Goal: Task Accomplishment & Management: Manage account settings

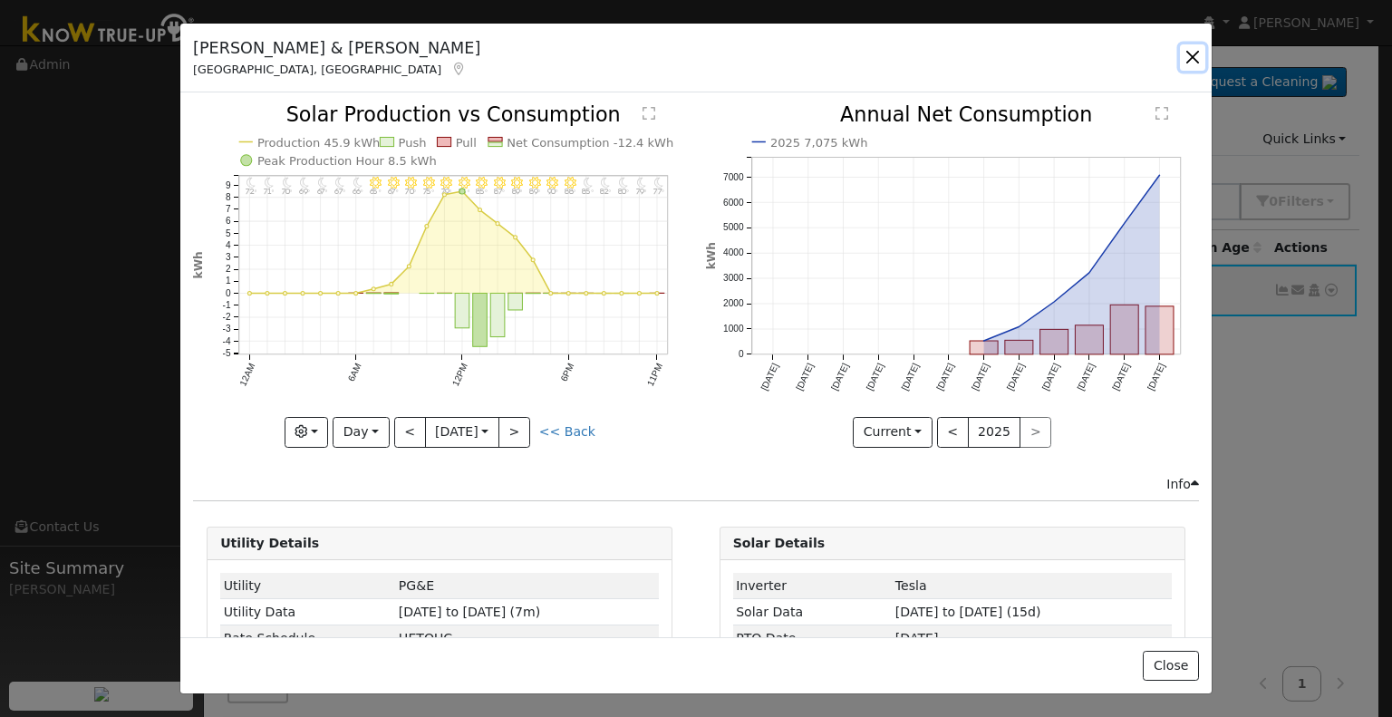
click at [1195, 56] on button "button" at bounding box center [1192, 56] width 25 height 25
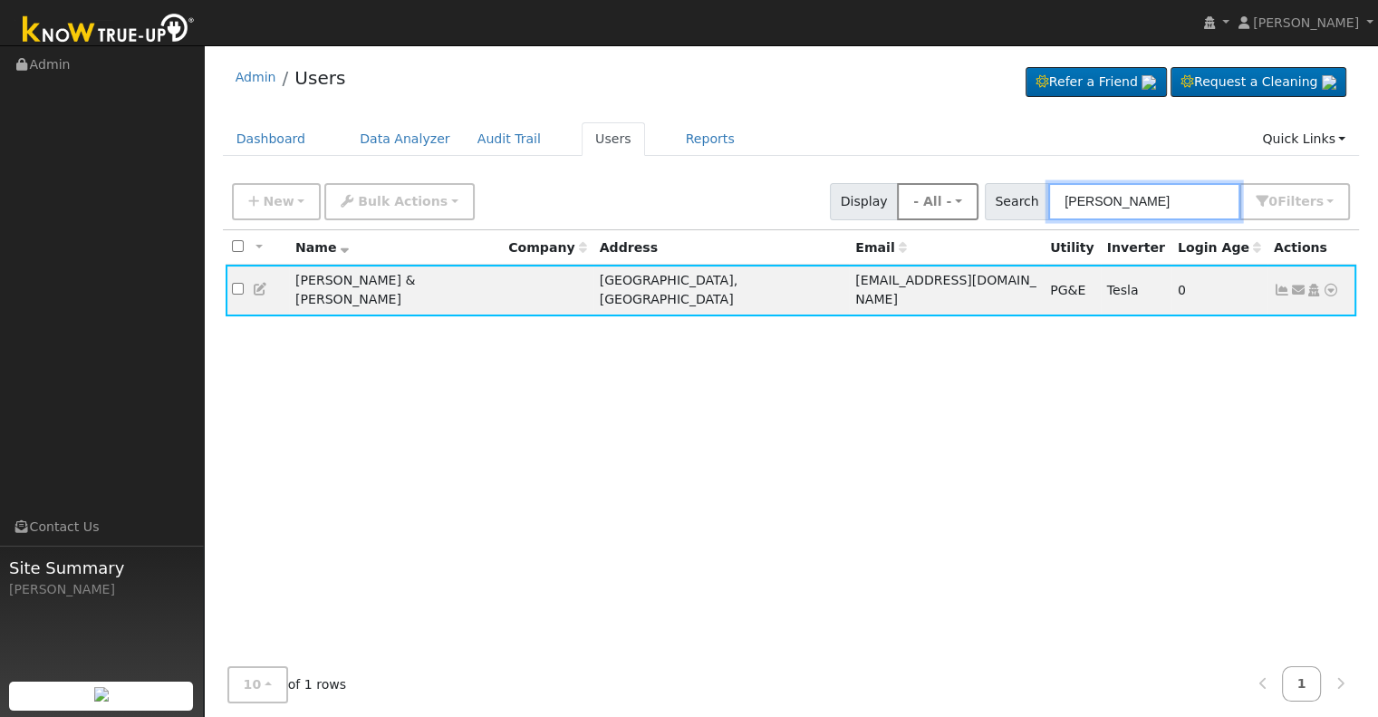
drag, startPoint x: 1146, startPoint y: 205, endPoint x: 953, endPoint y: 206, distance: 192.1
click at [953, 206] on div "New Add User Quick Add Quick Connect Quick Convert Lead Bulk Actions Send Email…" at bounding box center [791, 199] width 1126 height 44
paste input "[STREET_ADDRESS]"
type input "[STREET_ADDRESS]"
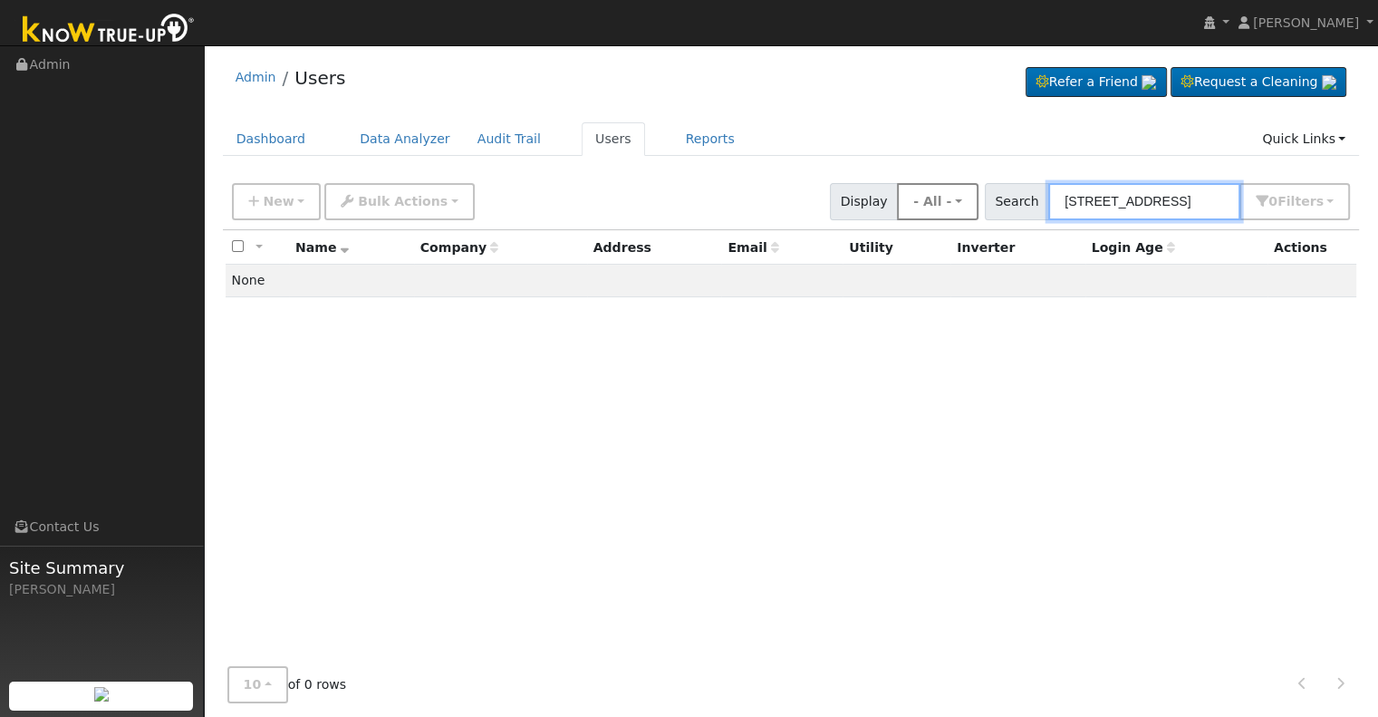
drag, startPoint x: 1227, startPoint y: 197, endPoint x: 979, endPoint y: 206, distance: 248.5
click at [979, 206] on div "New Add User Quick Add Quick Connect Quick Convert Lead Bulk Actions Send Email…" at bounding box center [791, 199] width 1126 height 44
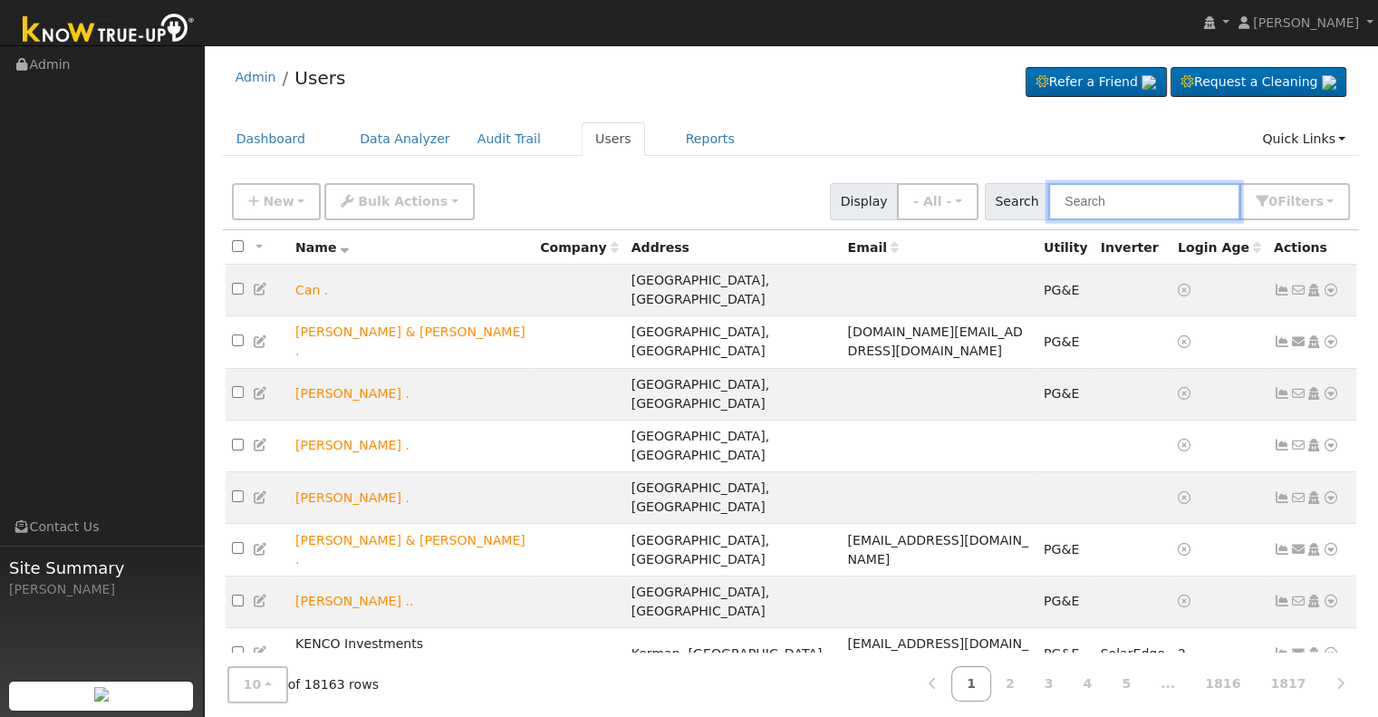
click at [1142, 197] on input "text" at bounding box center [1145, 201] width 192 height 37
paste input "[PERSON_NAME] & [PERSON_NAME]"
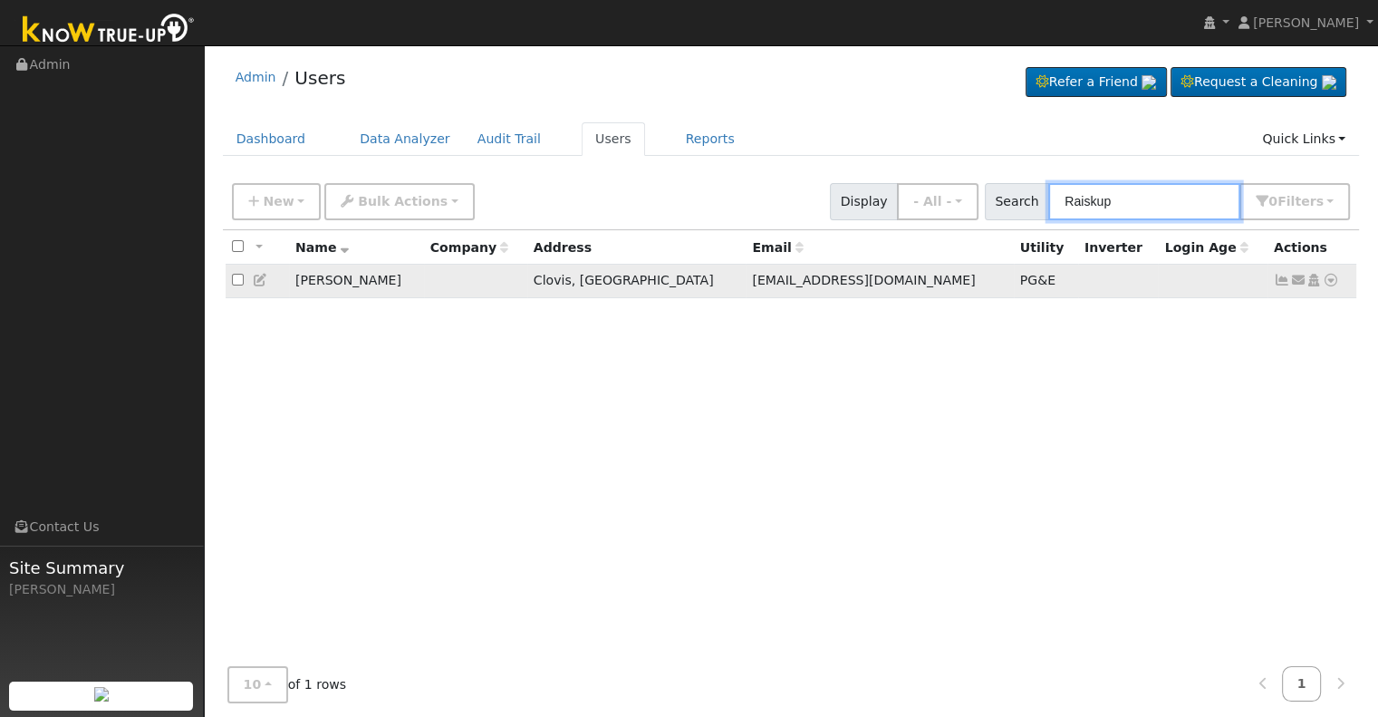
type input "Raiskup"
click at [1272, 278] on td "Send Email... Copy a Link Reset Password Open Access Data Analyzer Reports Scen…" at bounding box center [1313, 282] width 90 height 34
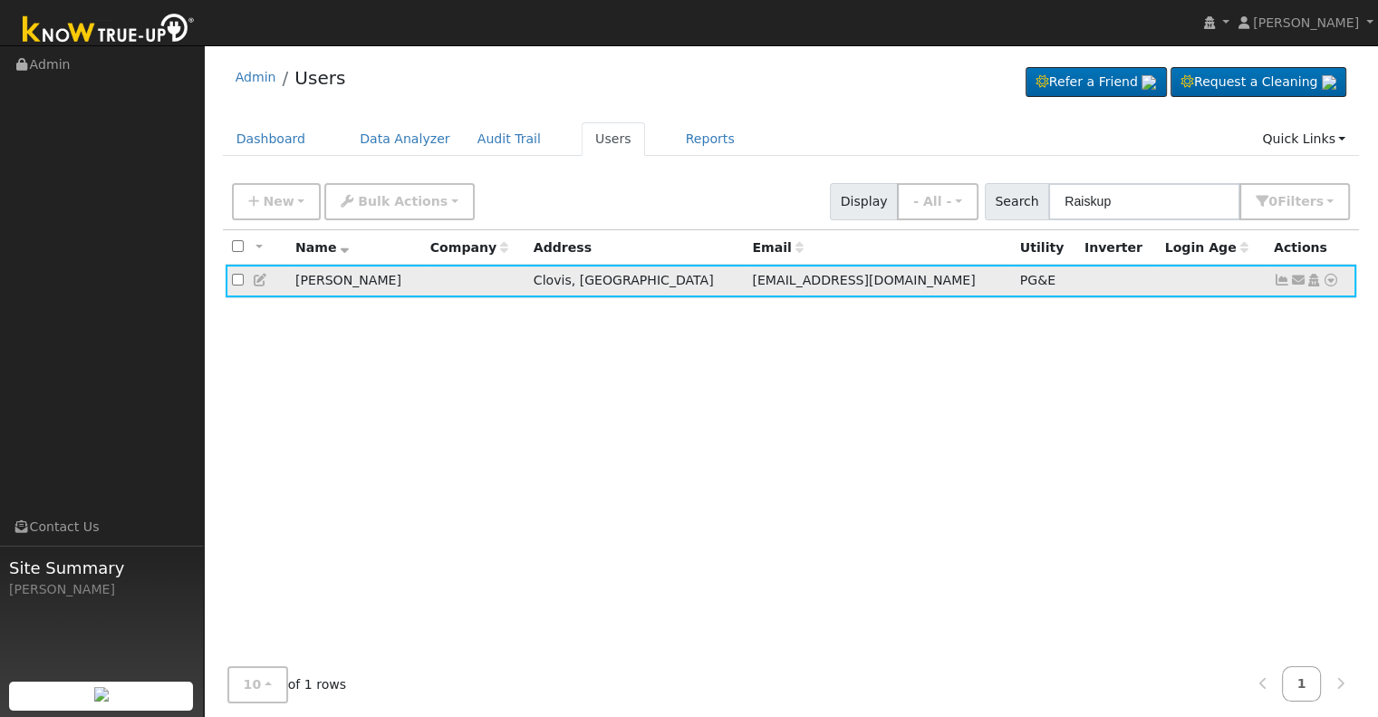
click at [1285, 282] on icon at bounding box center [1282, 280] width 16 height 13
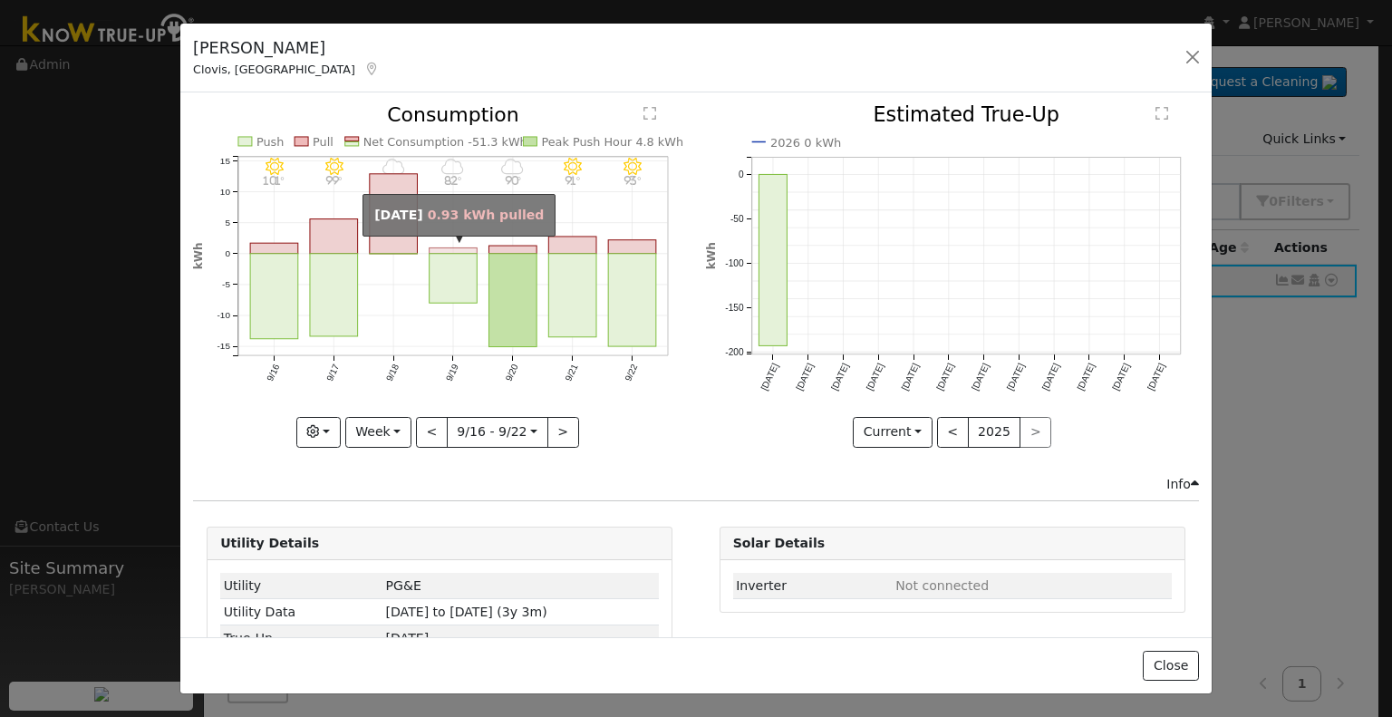
click at [462, 248] on rect "onclick=""" at bounding box center [454, 250] width 48 height 5
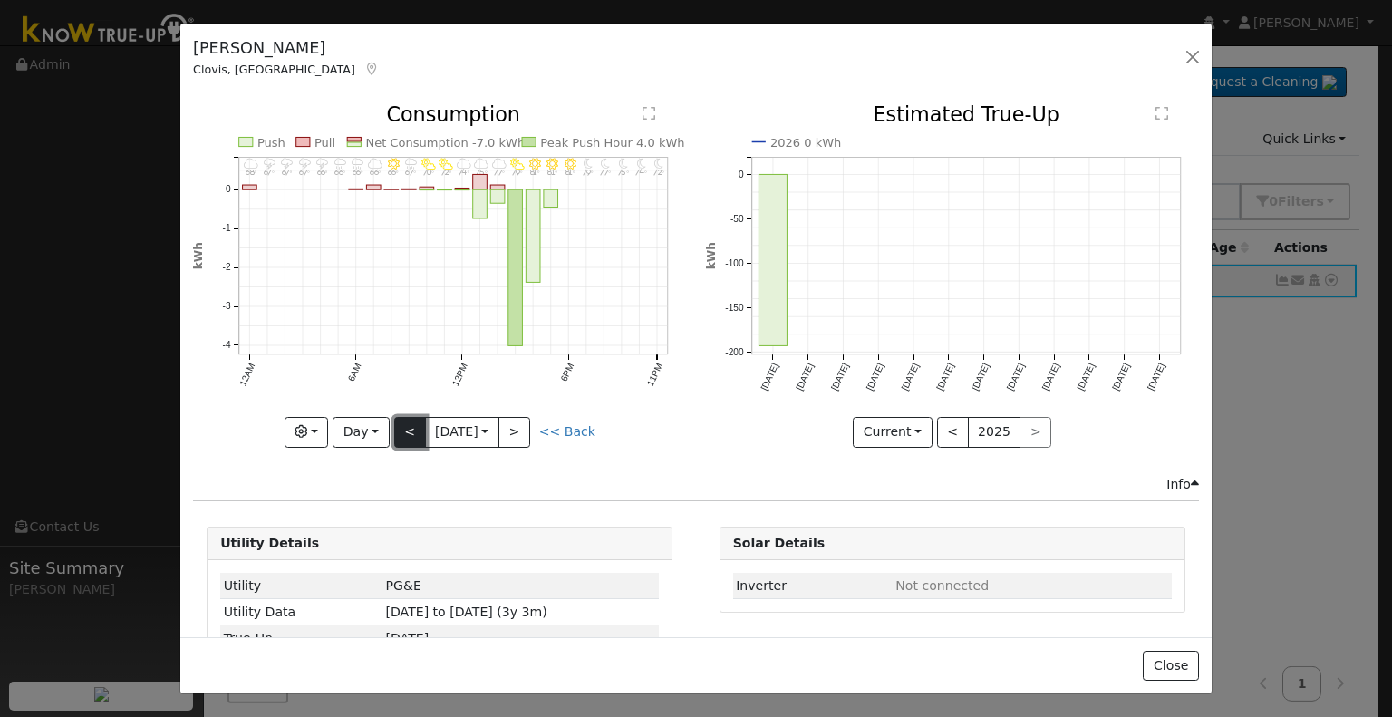
click at [406, 429] on button "<" at bounding box center [410, 432] width 32 height 31
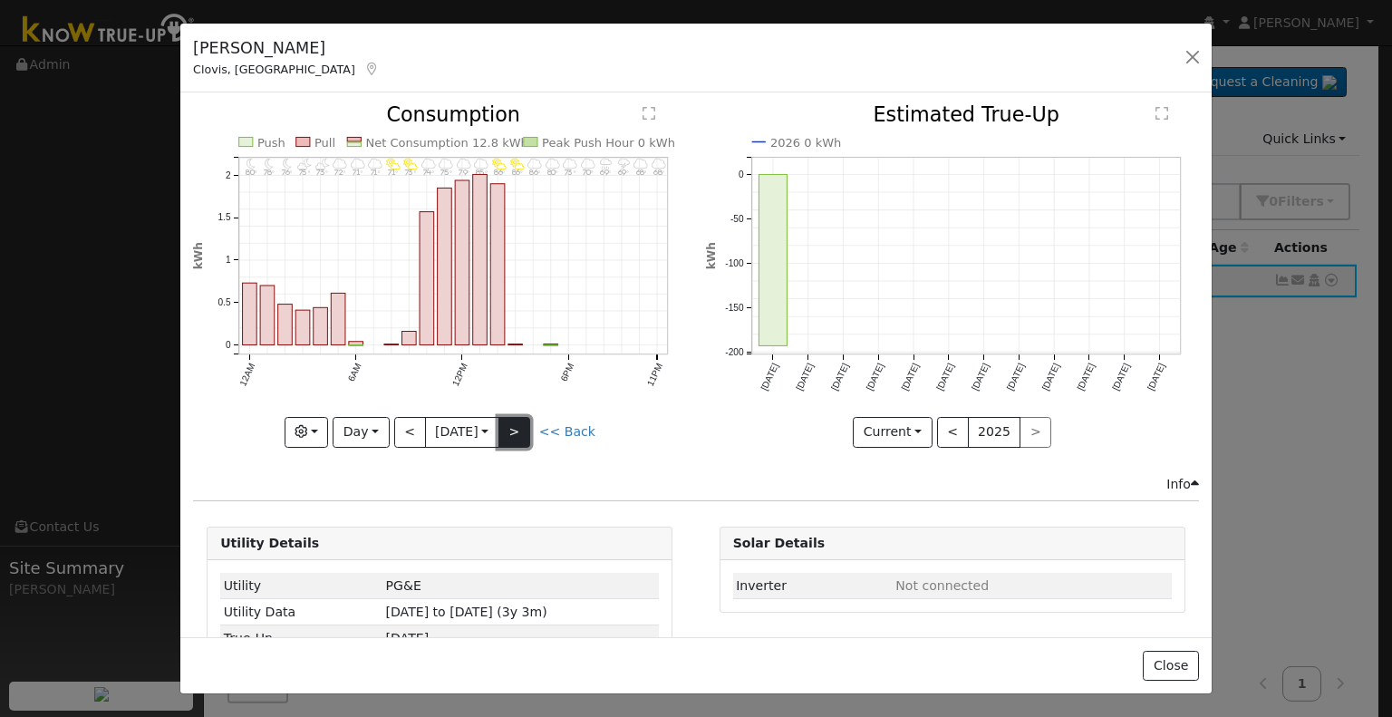
click at [519, 427] on button ">" at bounding box center [514, 432] width 32 height 31
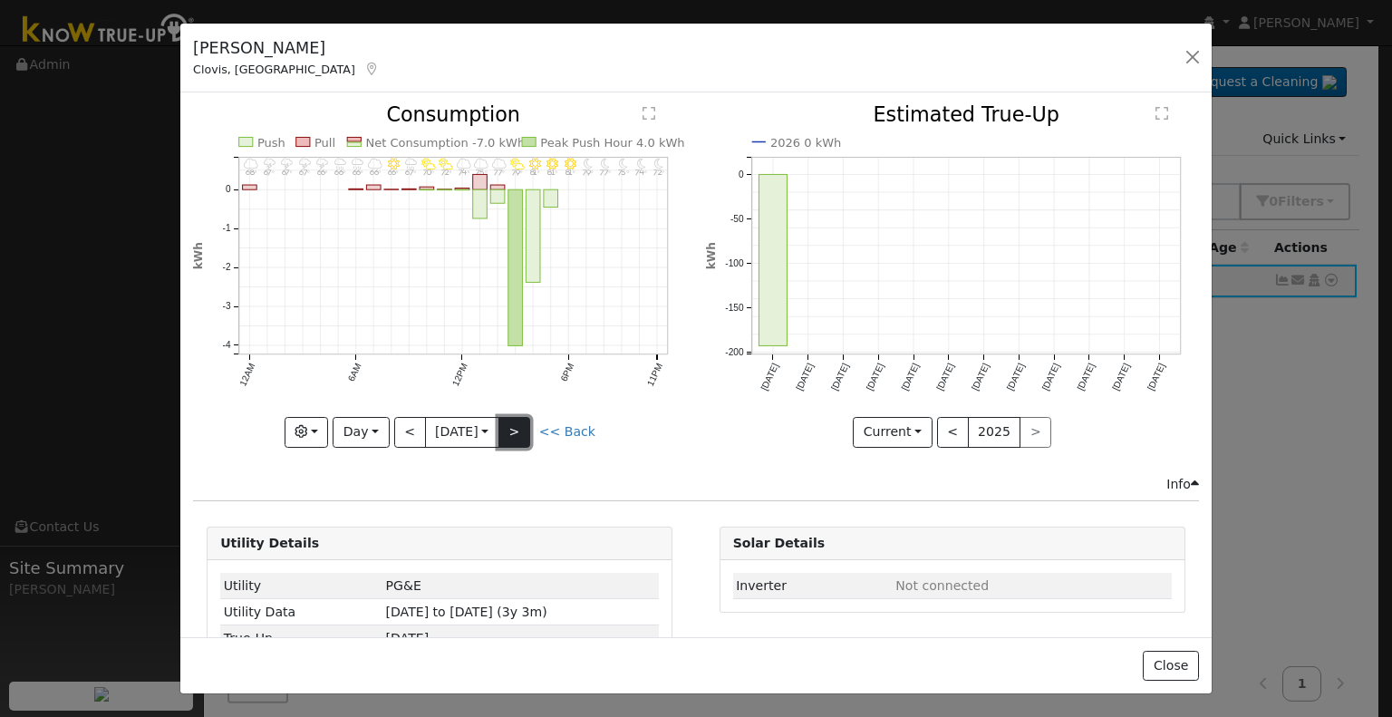
click at [519, 427] on button ">" at bounding box center [514, 432] width 32 height 31
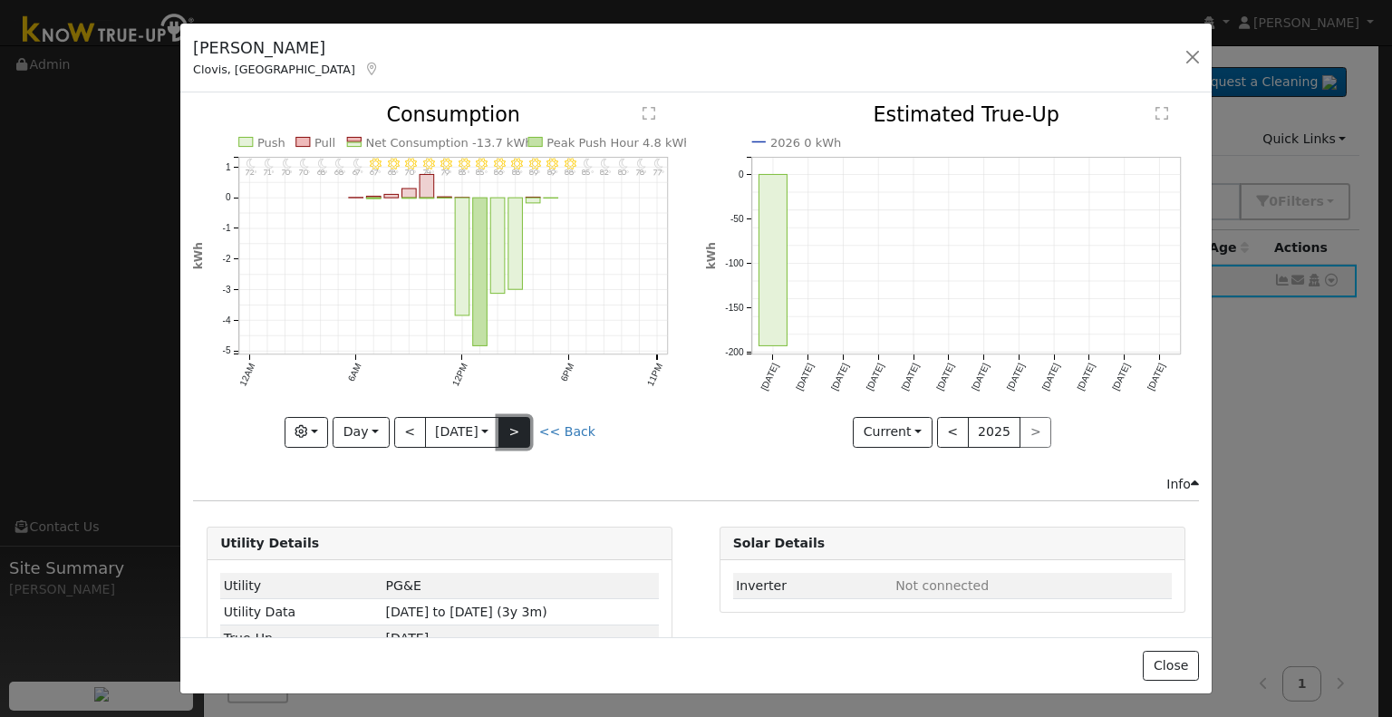
click at [517, 423] on button ">" at bounding box center [514, 432] width 32 height 31
click at [514, 420] on button ">" at bounding box center [514, 432] width 32 height 31
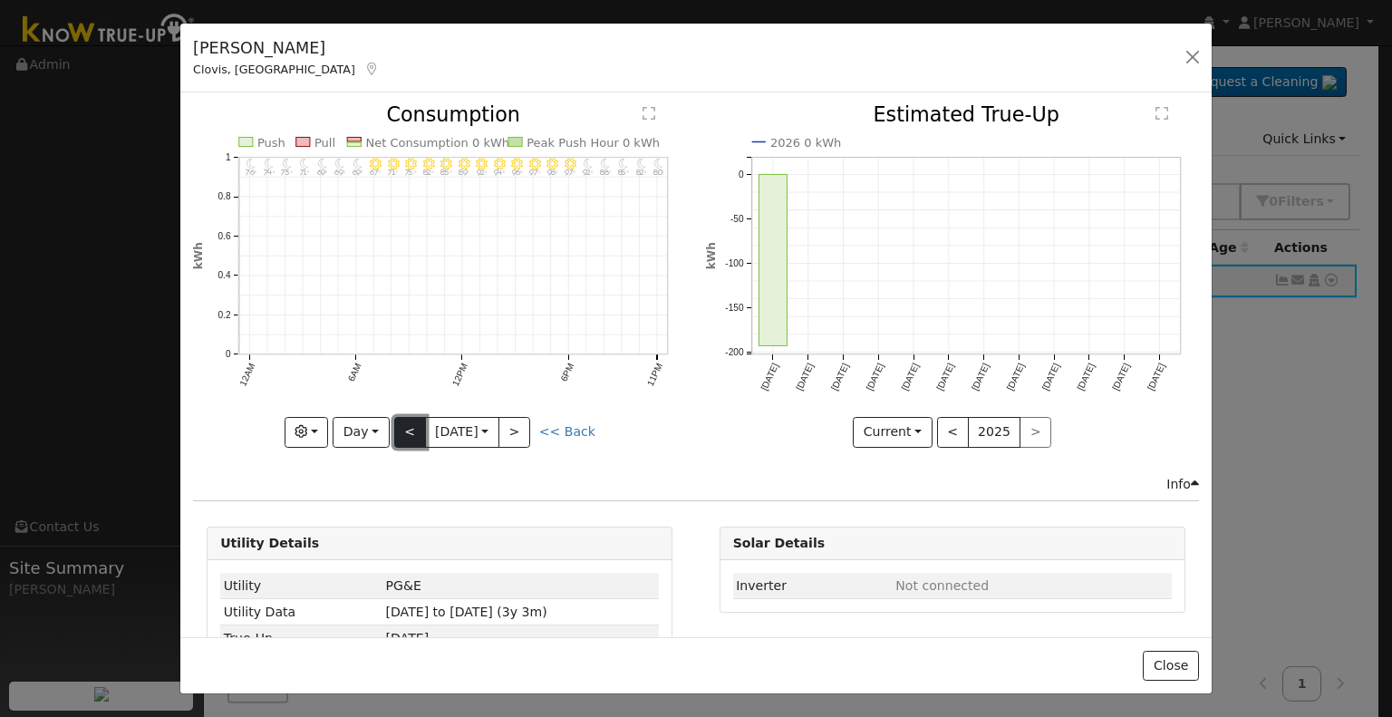
click at [410, 429] on button "<" at bounding box center [410, 432] width 32 height 31
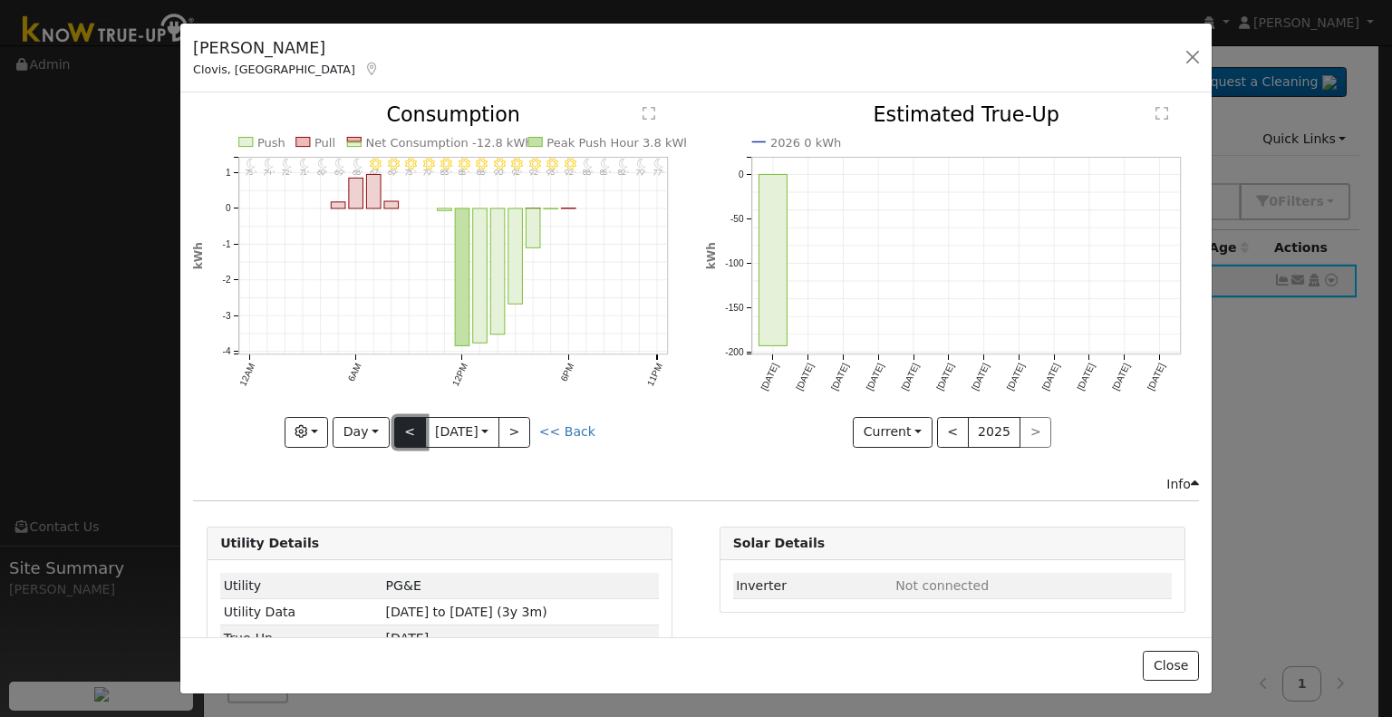
click at [410, 429] on button "<" at bounding box center [410, 432] width 32 height 31
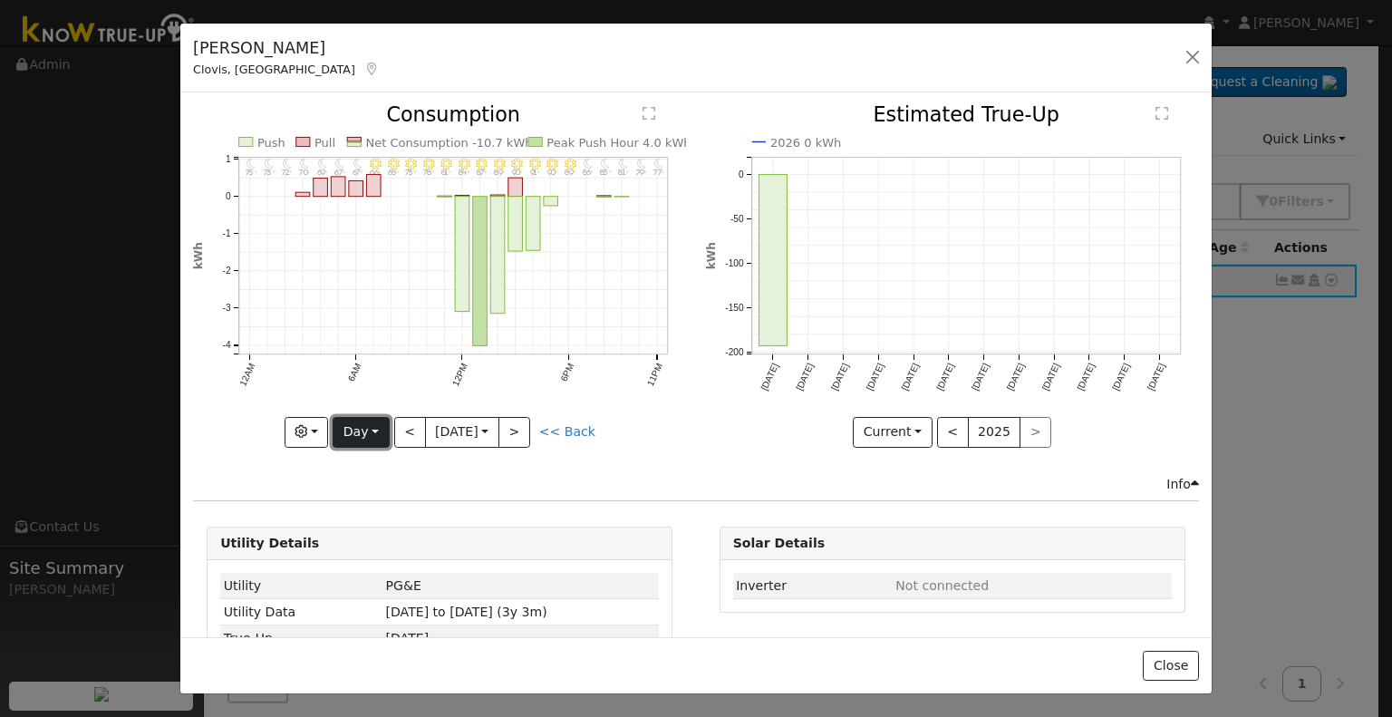
click at [363, 430] on button "Day" at bounding box center [361, 432] width 56 height 31
click at [377, 511] on link "Month" at bounding box center [397, 519] width 126 height 25
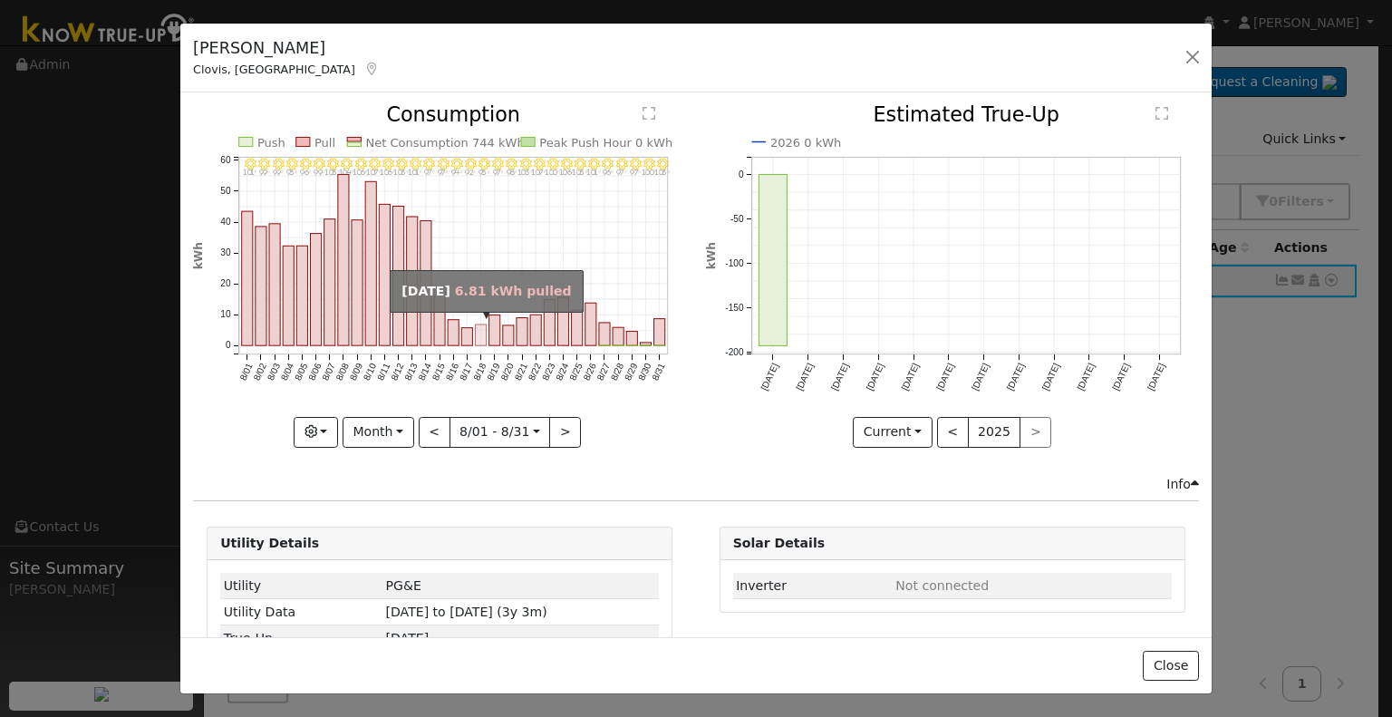
click at [479, 339] on rect "onclick=""" at bounding box center [481, 335] width 11 height 21
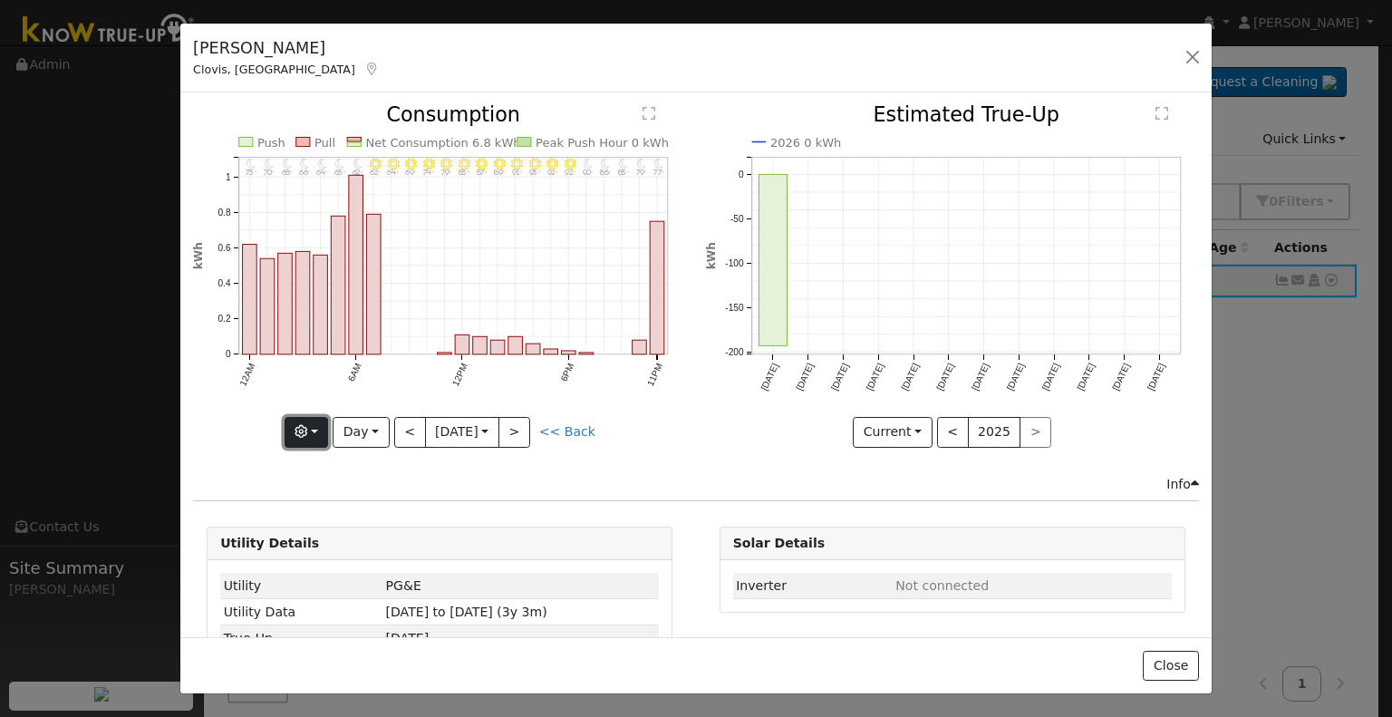
click at [314, 430] on button "button" at bounding box center [307, 432] width 44 height 31
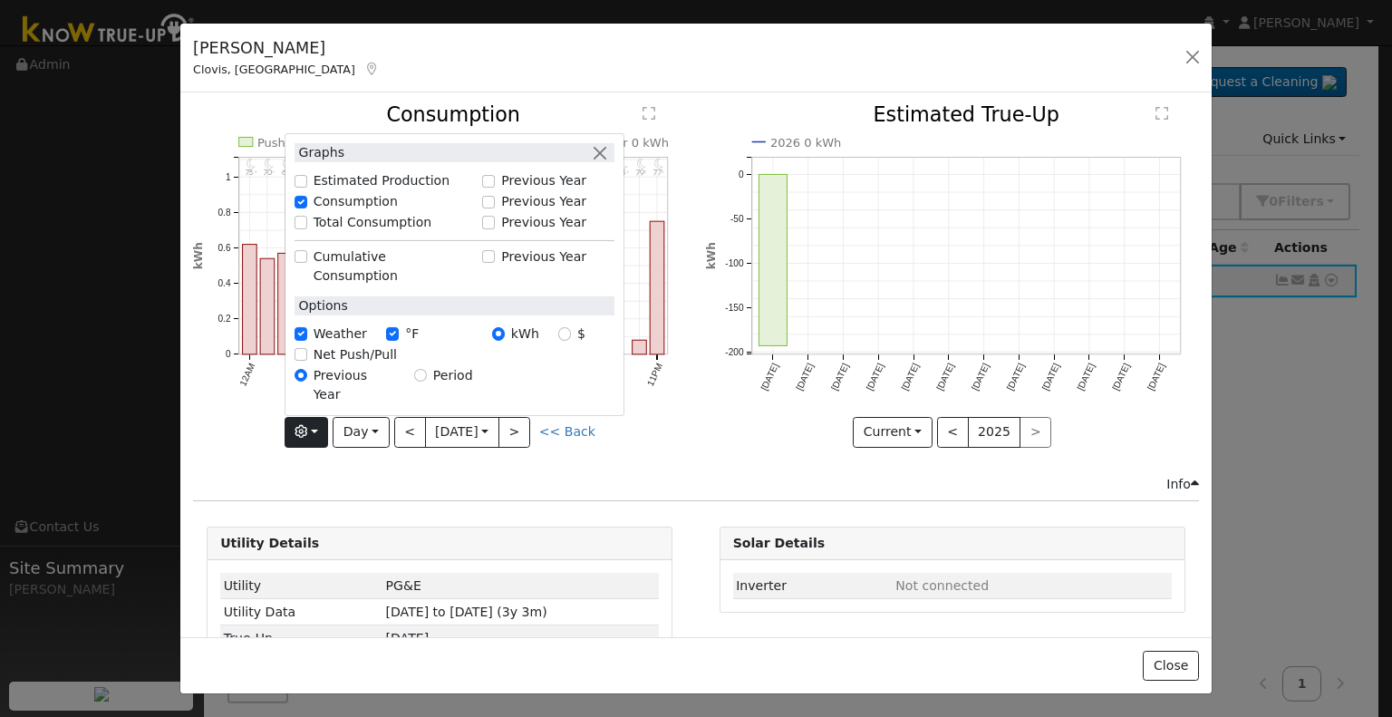
click at [348, 461] on div "11PM - Clear 77° 10PM - Clear 79° 9PM - Clear 83° 8PM - Clear 86° 7PM - Clear 9…" at bounding box center [440, 289] width 512 height 369
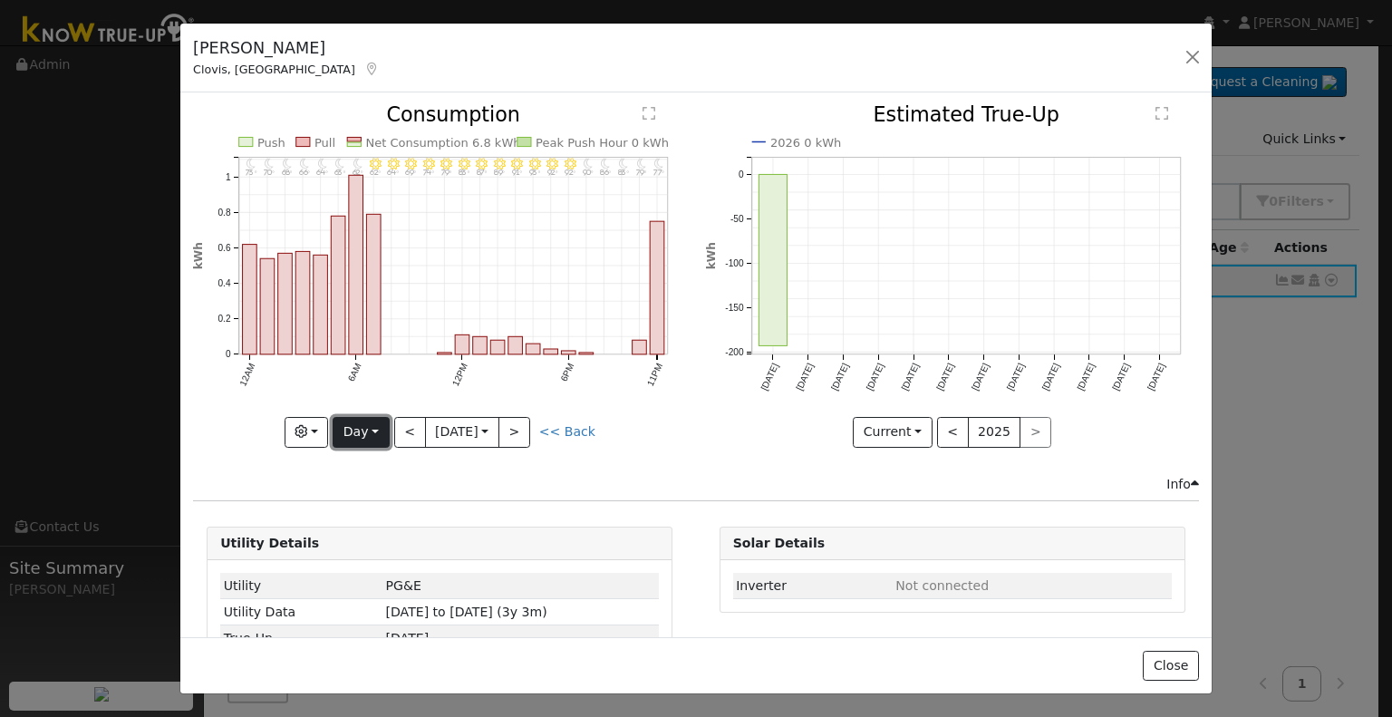
click at [355, 426] on button "Day" at bounding box center [361, 432] width 56 height 31
click at [361, 482] on link "Week" at bounding box center [397, 493] width 126 height 25
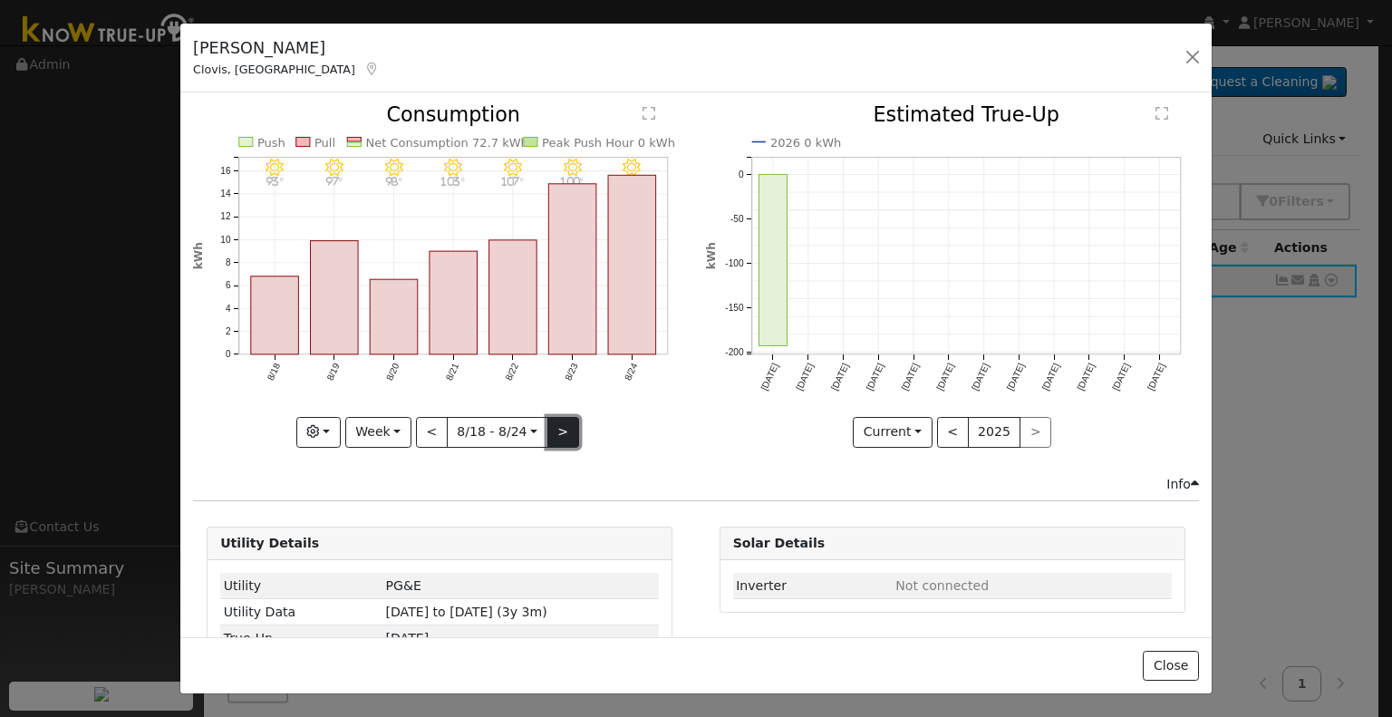
click at [553, 428] on button ">" at bounding box center [563, 432] width 32 height 31
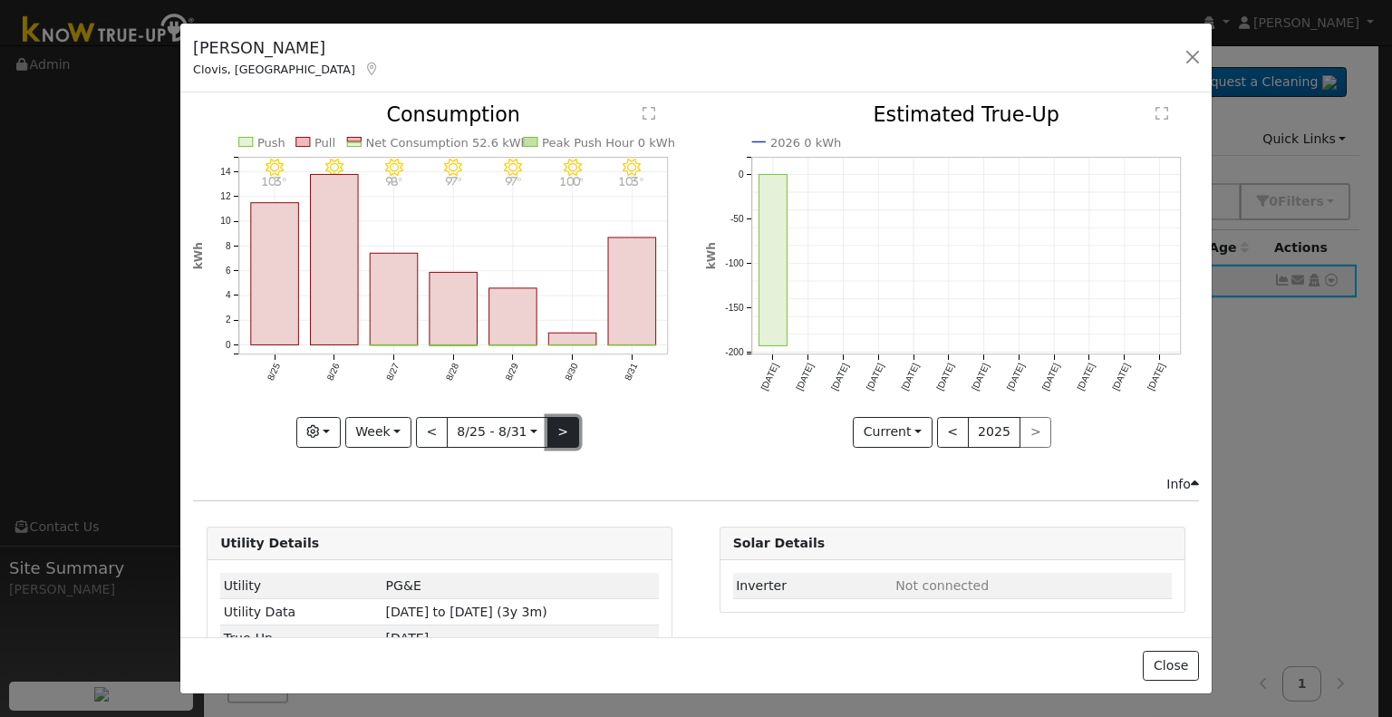
click at [553, 428] on button ">" at bounding box center [563, 432] width 32 height 31
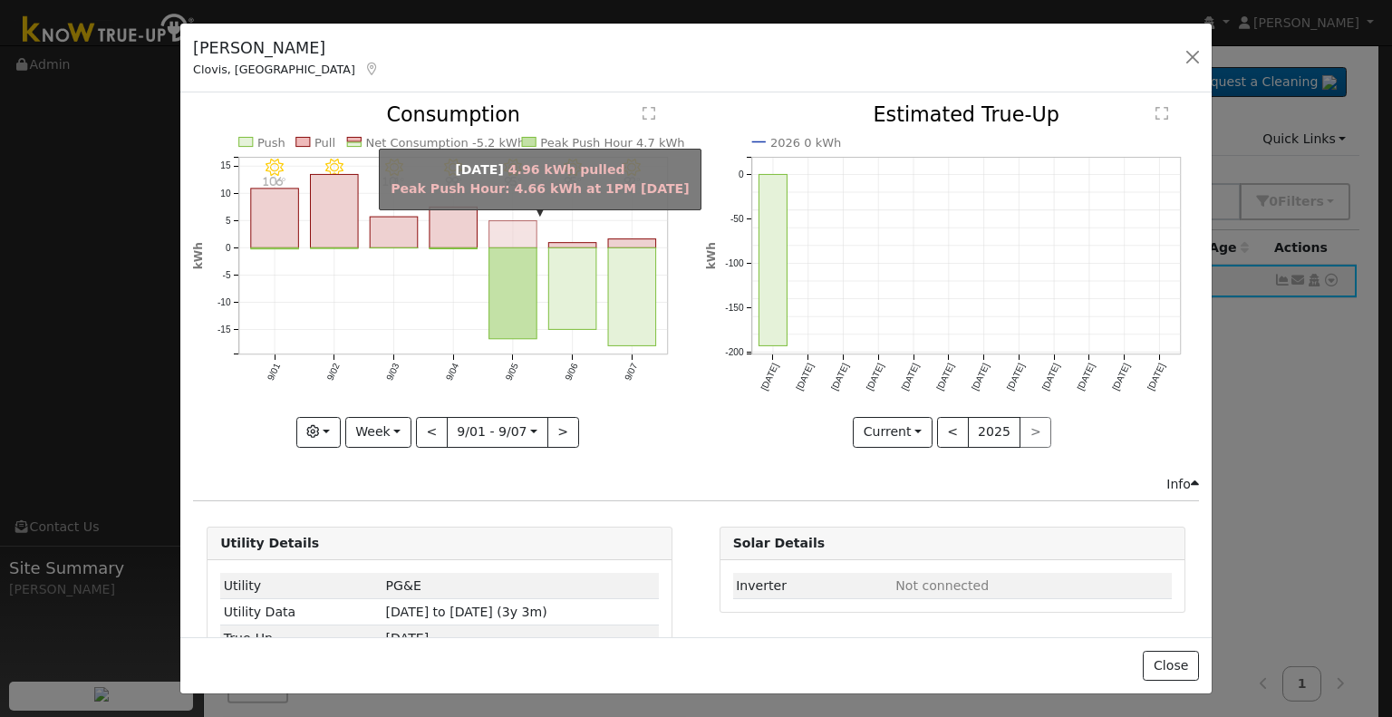
click at [504, 236] on rect "onclick=""" at bounding box center [513, 234] width 48 height 27
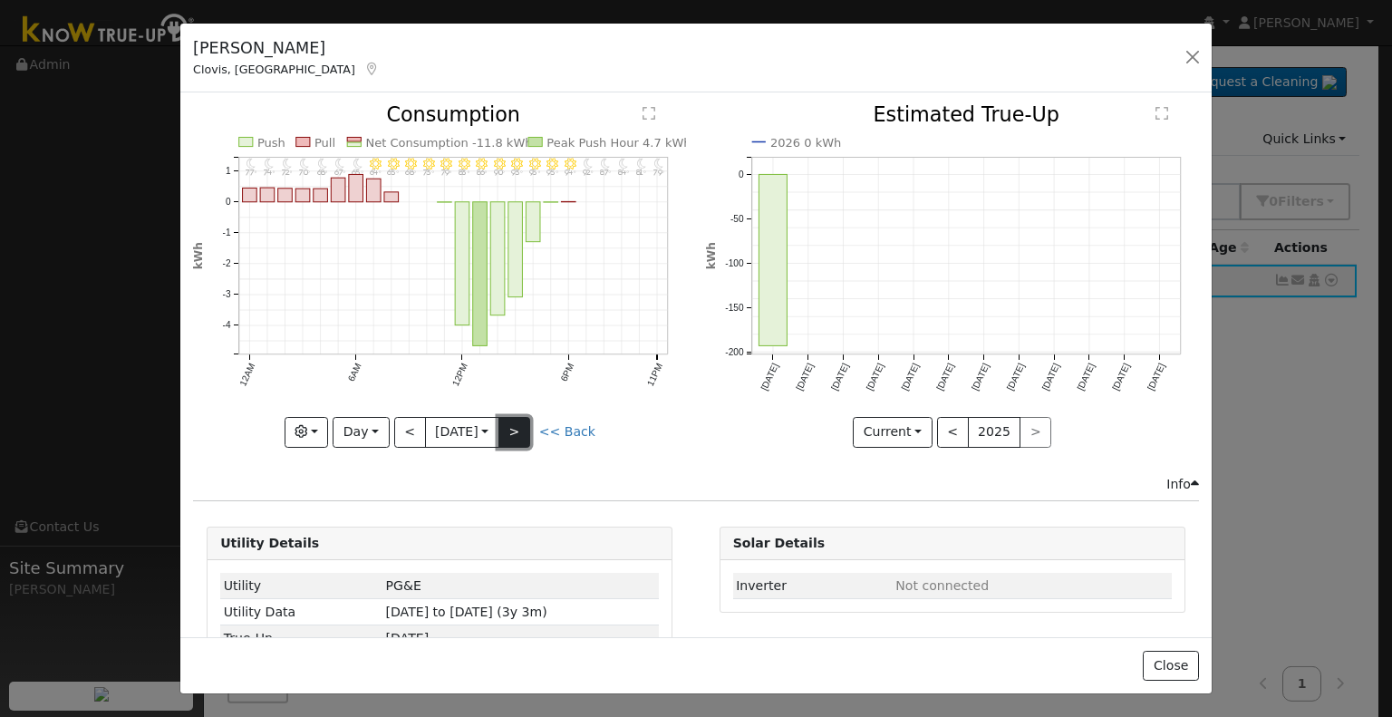
click at [511, 427] on button ">" at bounding box center [514, 432] width 32 height 31
click at [513, 432] on button ">" at bounding box center [514, 432] width 32 height 31
click at [522, 427] on button ">" at bounding box center [514, 432] width 32 height 31
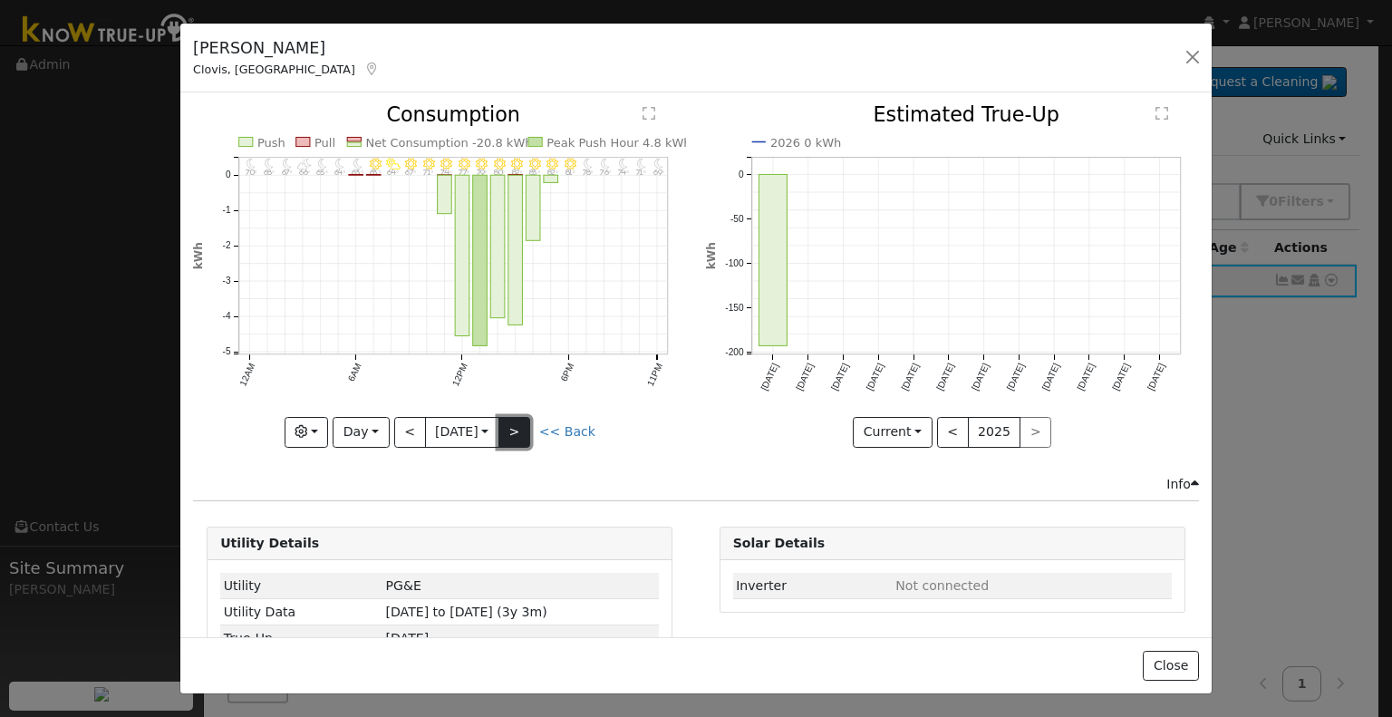
click at [522, 427] on button ">" at bounding box center [514, 432] width 32 height 31
click at [499, 420] on button ">" at bounding box center [514, 432] width 32 height 31
click at [498, 420] on input "[DATE]" at bounding box center [462, 432] width 73 height 29
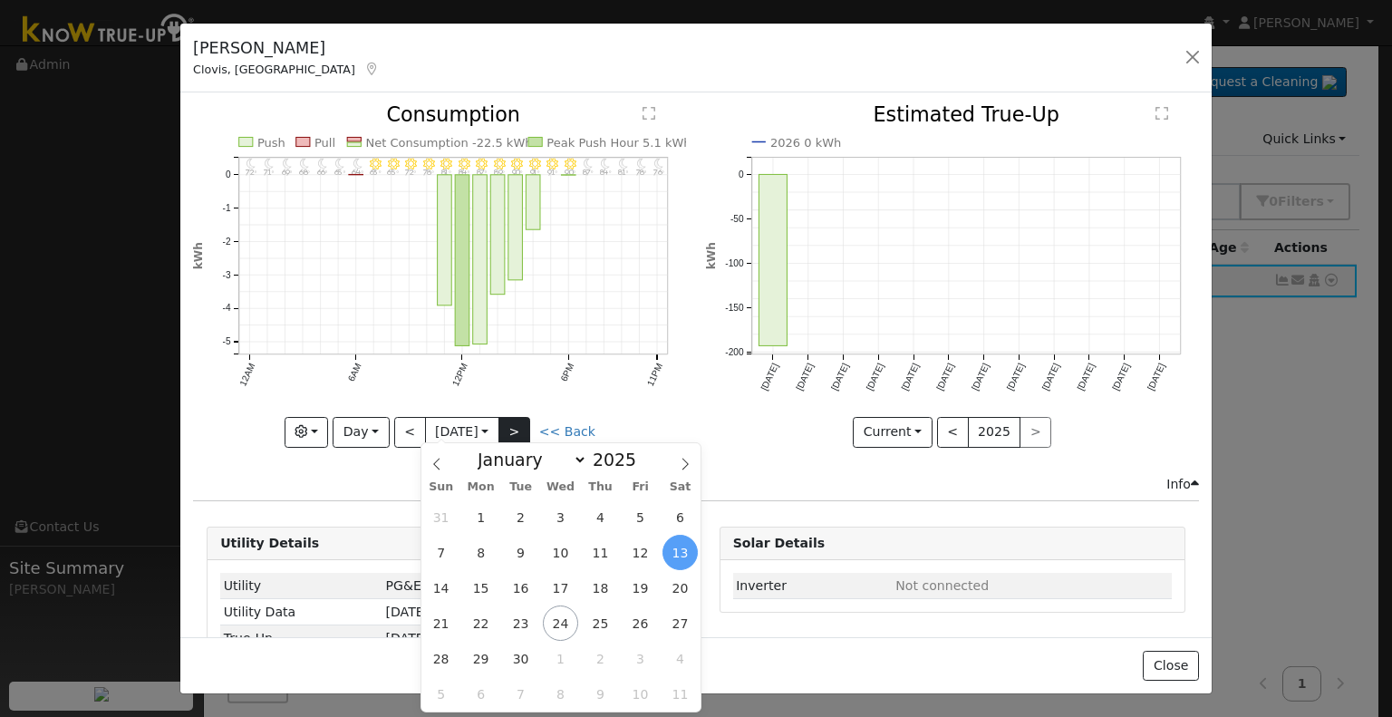
click at [498, 420] on input "[DATE]" at bounding box center [462, 432] width 73 height 29
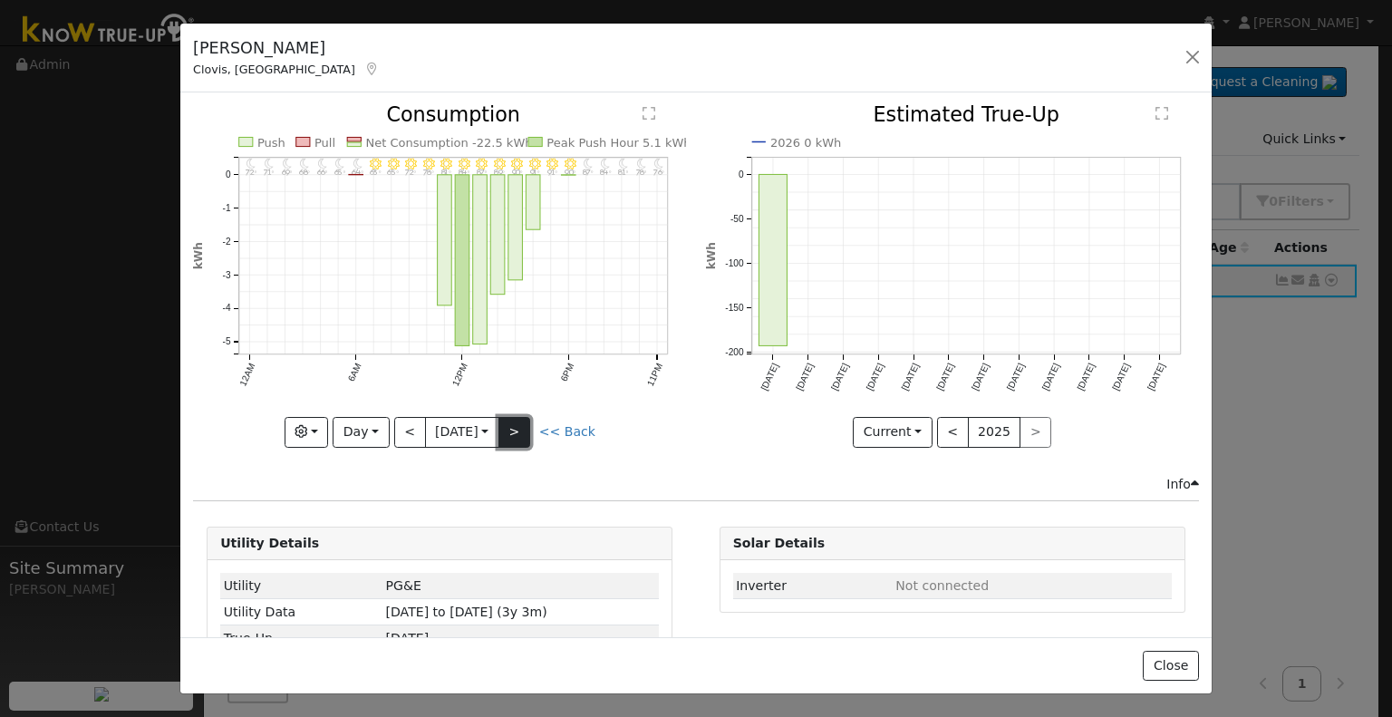
click at [518, 417] on button ">" at bounding box center [514, 432] width 32 height 31
type input "[DATE]"
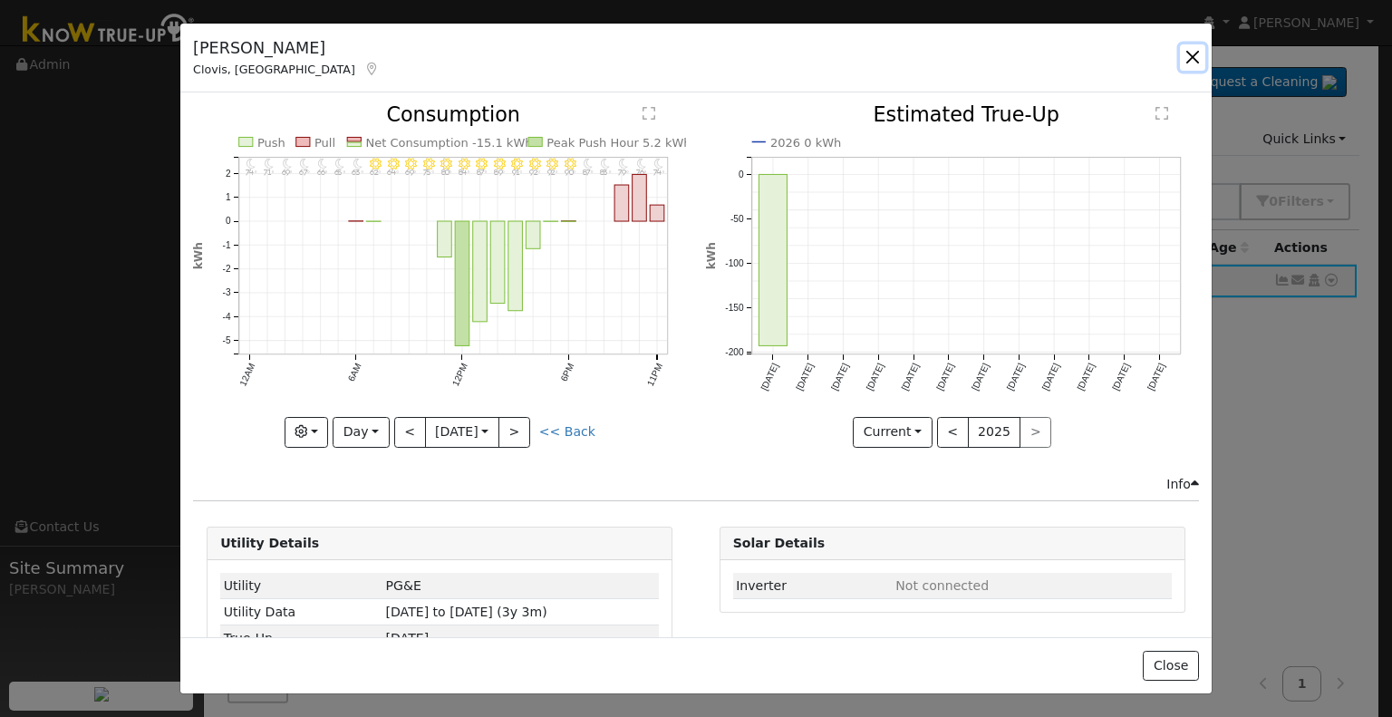
click at [1196, 61] on button "button" at bounding box center [1192, 56] width 25 height 25
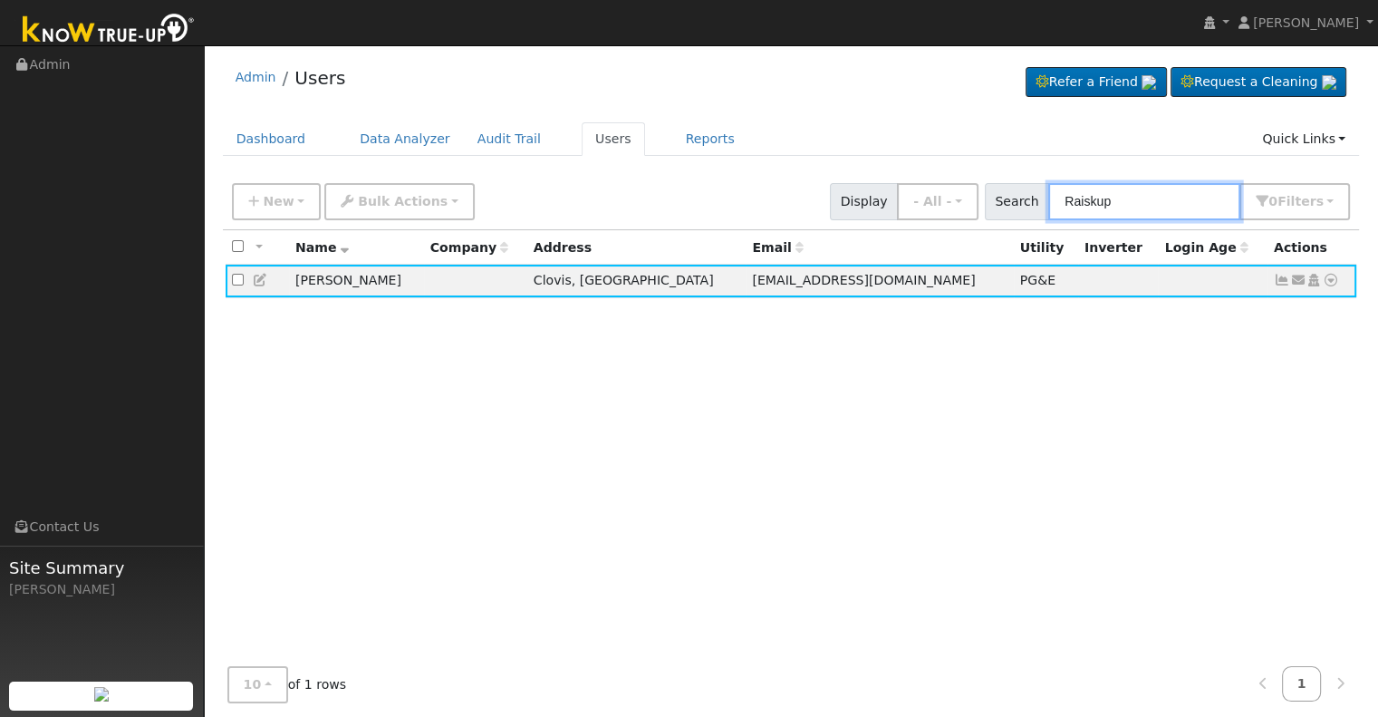
drag, startPoint x: 1151, startPoint y: 195, endPoint x: 1037, endPoint y: 198, distance: 114.3
click at [1037, 198] on div "Search Raiskup 0 Filter s Role Show - All - Show Leads Admin Billing Admin Acco…" at bounding box center [1168, 201] width 366 height 37
paste input "[PERSON_NAME] & [PERSON_NAME]"
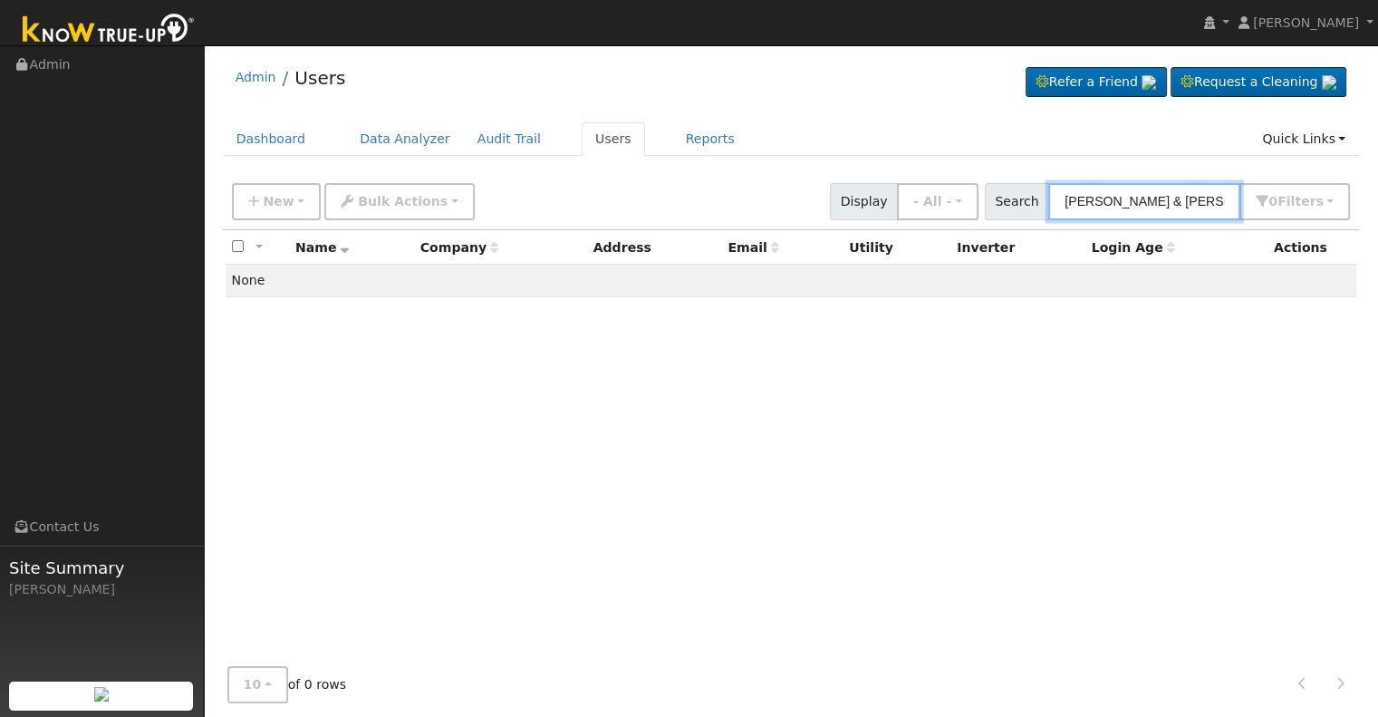
drag, startPoint x: 1171, startPoint y: 195, endPoint x: 1108, endPoint y: 203, distance: 64.0
click at [1108, 203] on input "[PERSON_NAME] & [PERSON_NAME]" at bounding box center [1145, 201] width 192 height 37
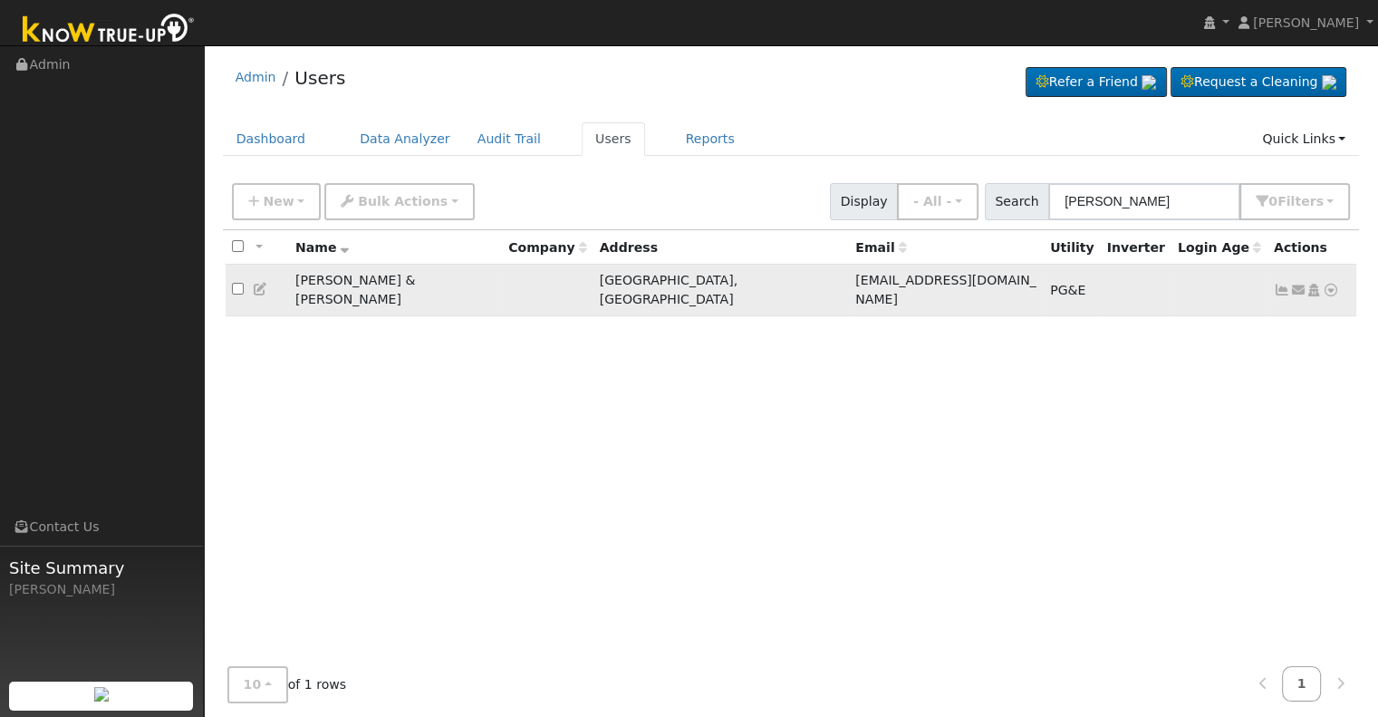
click at [1280, 284] on icon at bounding box center [1282, 290] width 16 height 13
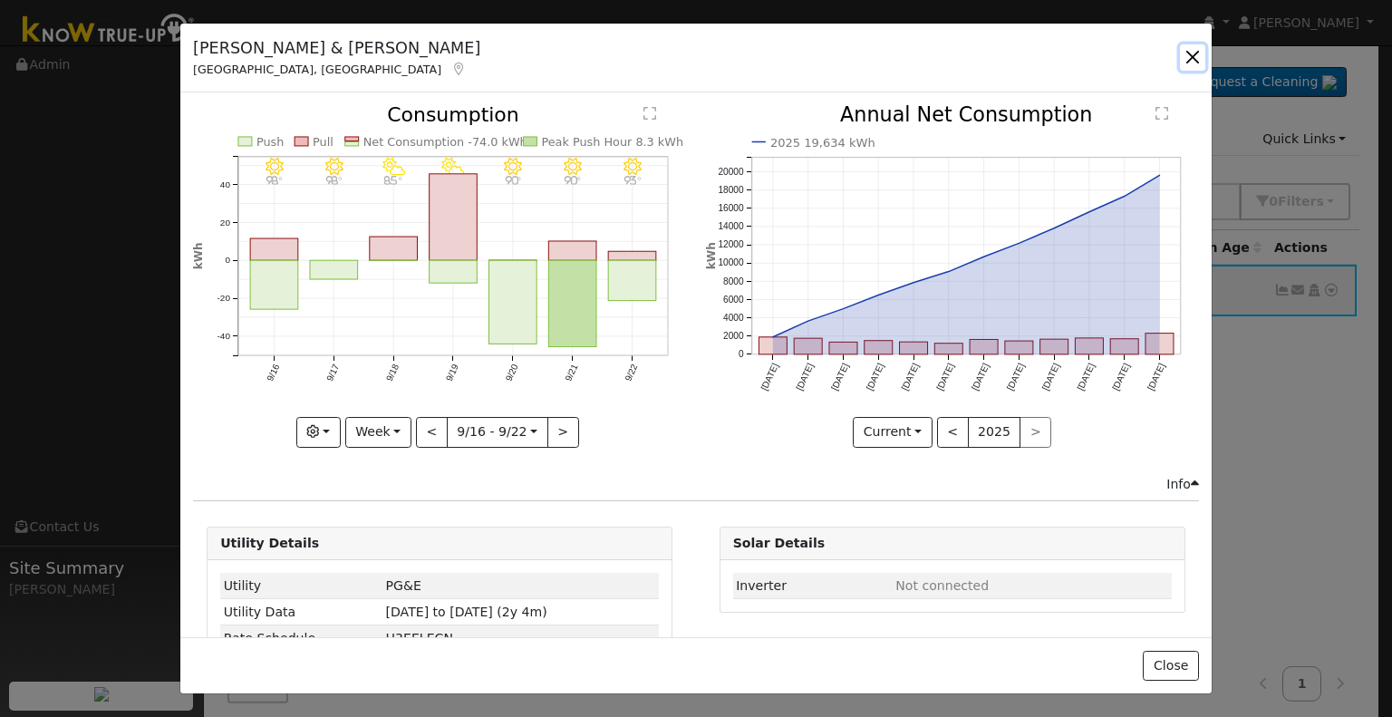
click at [1194, 48] on button "button" at bounding box center [1192, 56] width 25 height 25
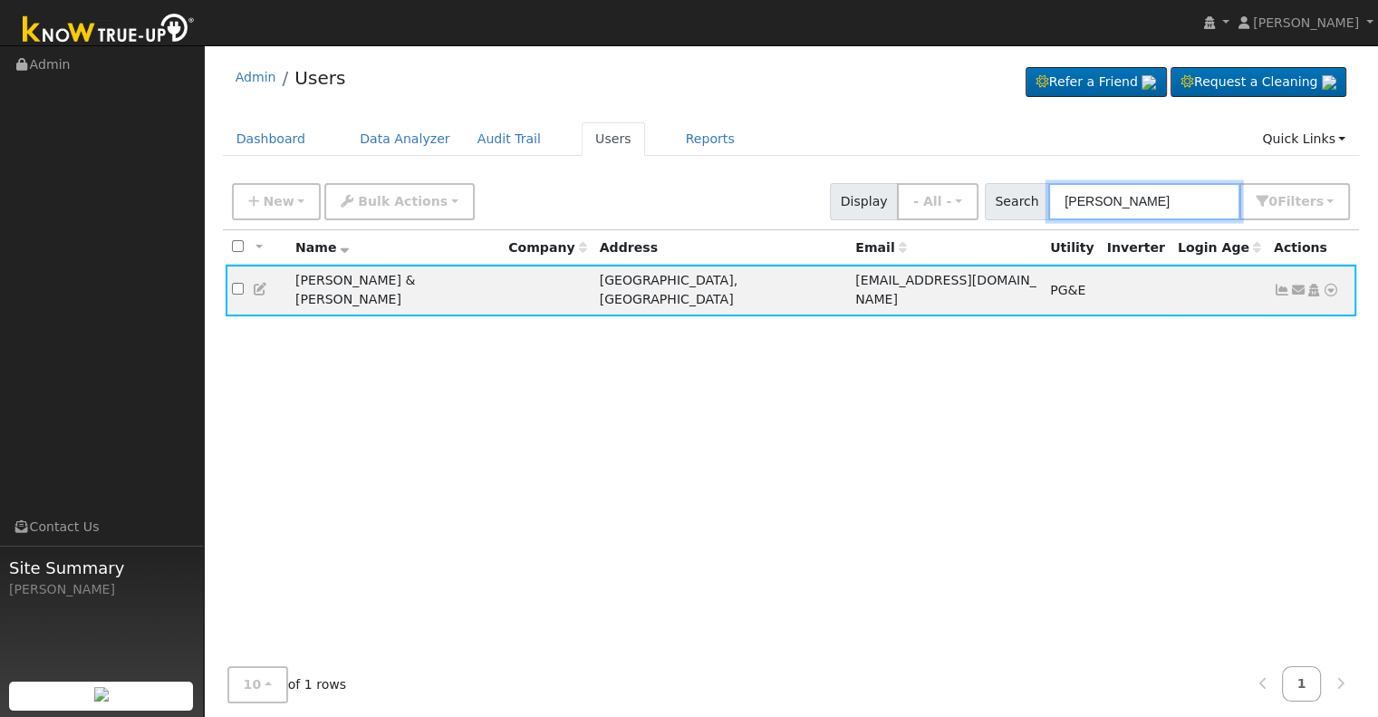
drag, startPoint x: 1172, startPoint y: 209, endPoint x: 1030, endPoint y: 206, distance: 142.3
click at [1030, 206] on div "Search [PERSON_NAME] 0 Filter s Role Show - All - Show Leads Admin Billing Admi…" at bounding box center [1168, 201] width 366 height 37
paste input "[PERSON_NAME] and [PERSON_NAME]"
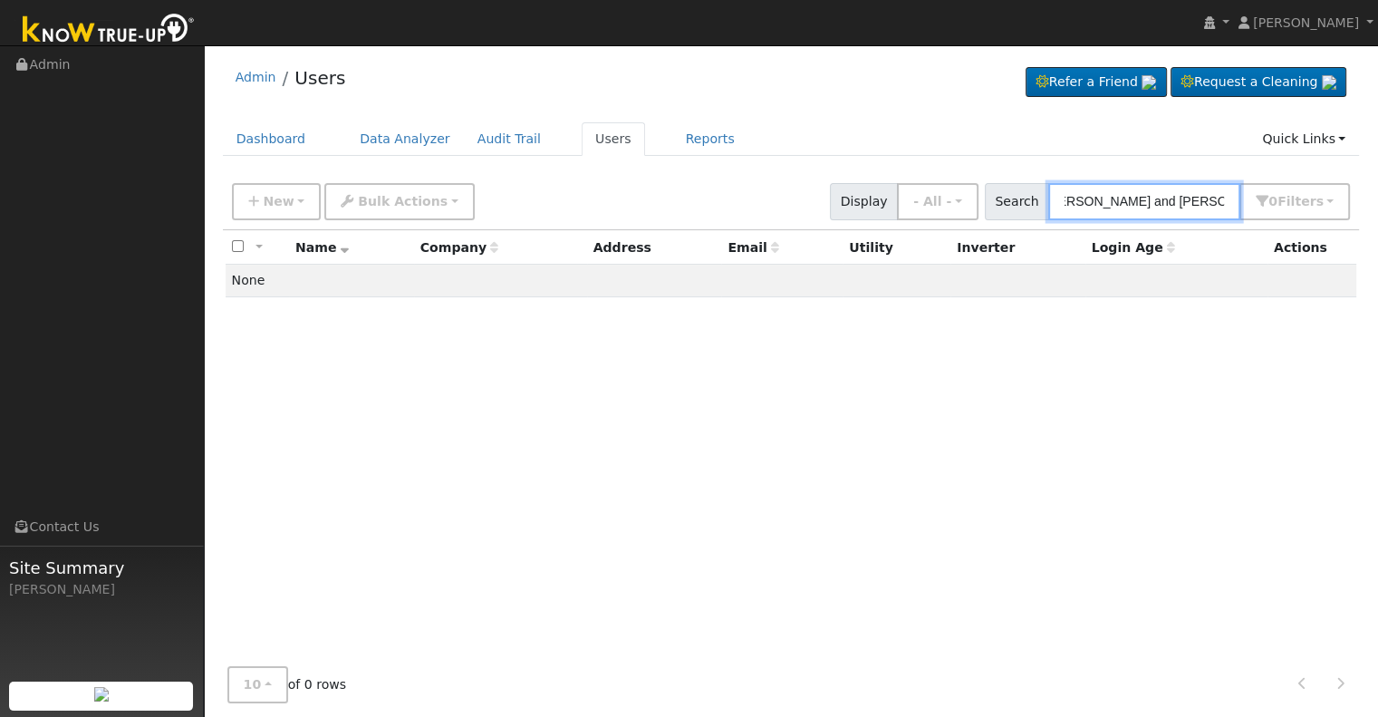
click at [1179, 196] on input "[PERSON_NAME] and [PERSON_NAME]" at bounding box center [1145, 201] width 192 height 37
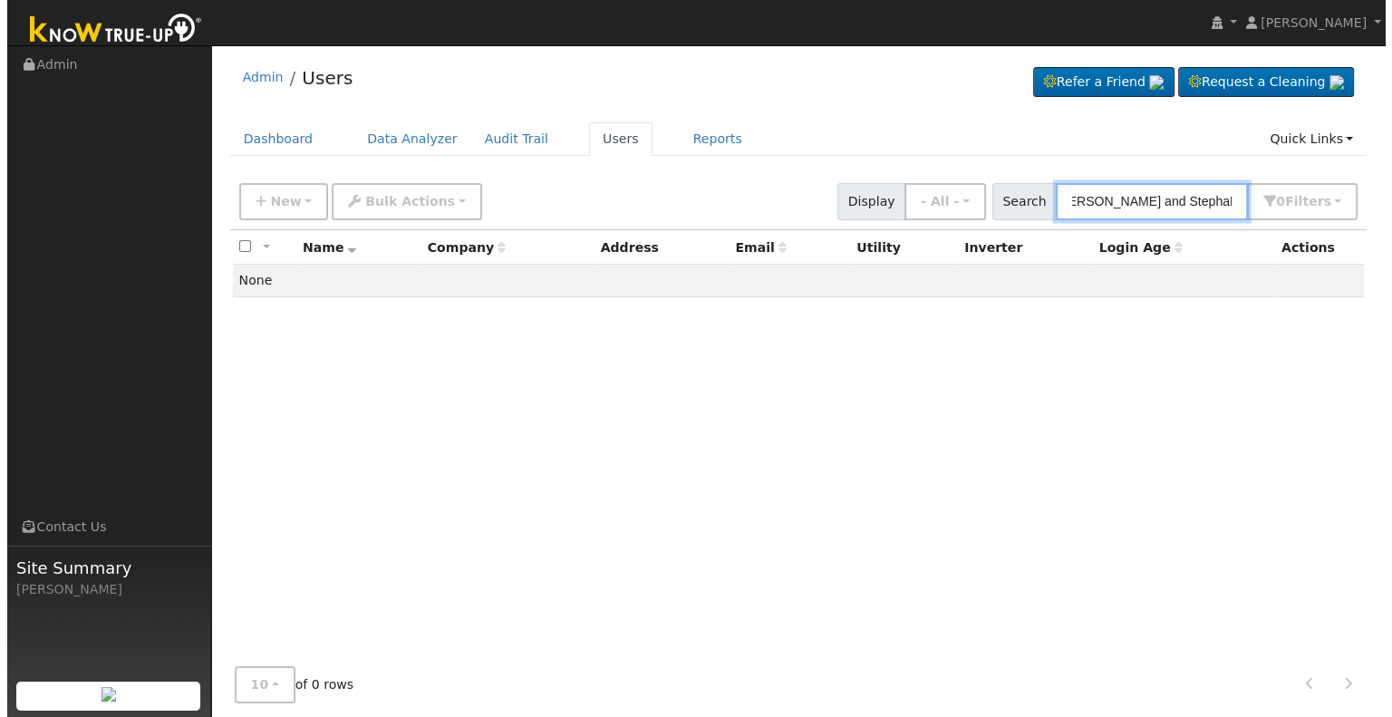
scroll to position [0, 0]
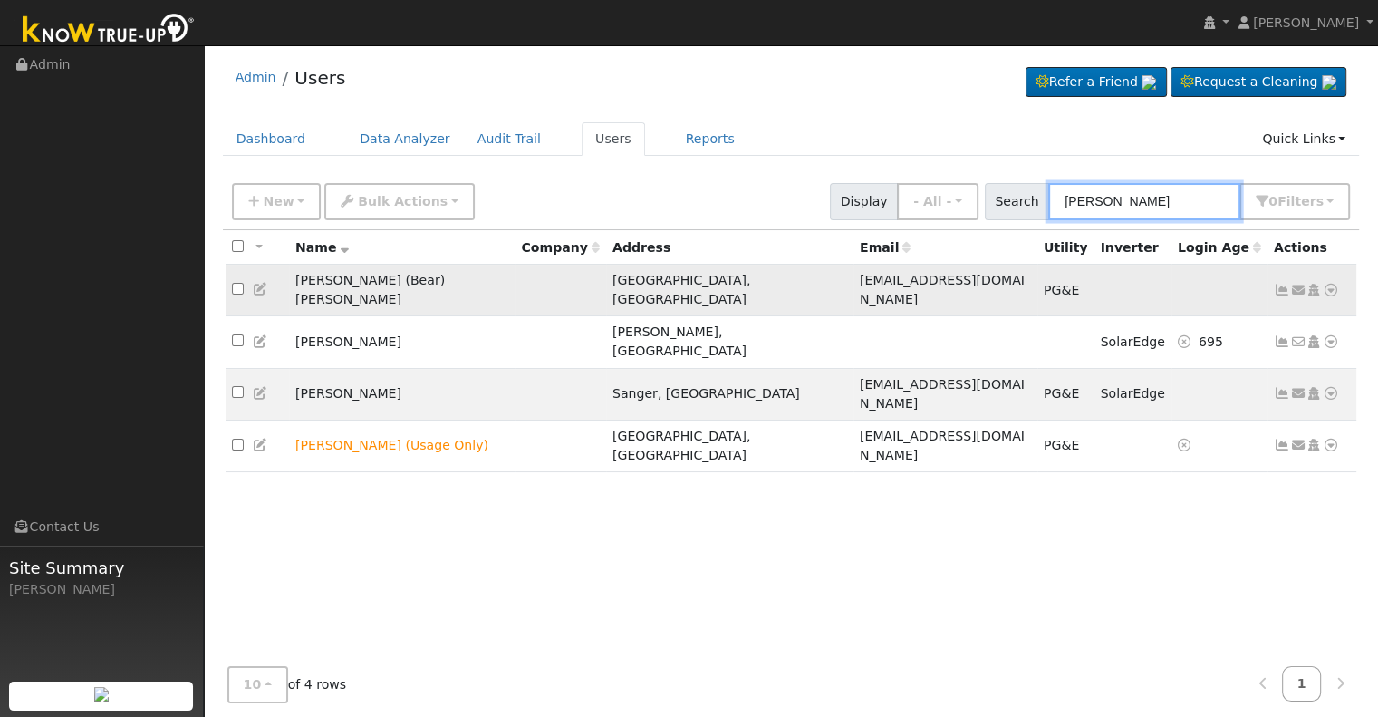
type input "[PERSON_NAME]"
click at [1281, 284] on icon at bounding box center [1282, 290] width 16 height 13
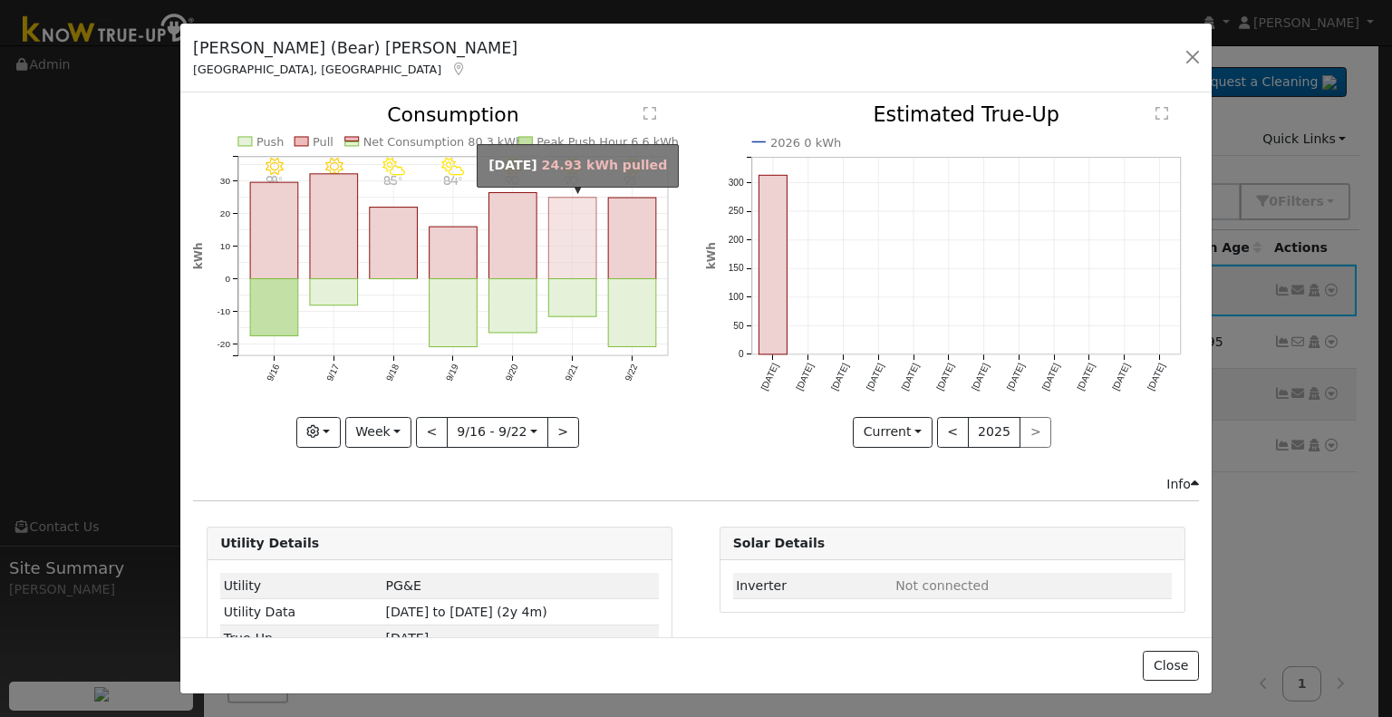
click at [579, 254] on rect "onclick=""" at bounding box center [573, 239] width 48 height 82
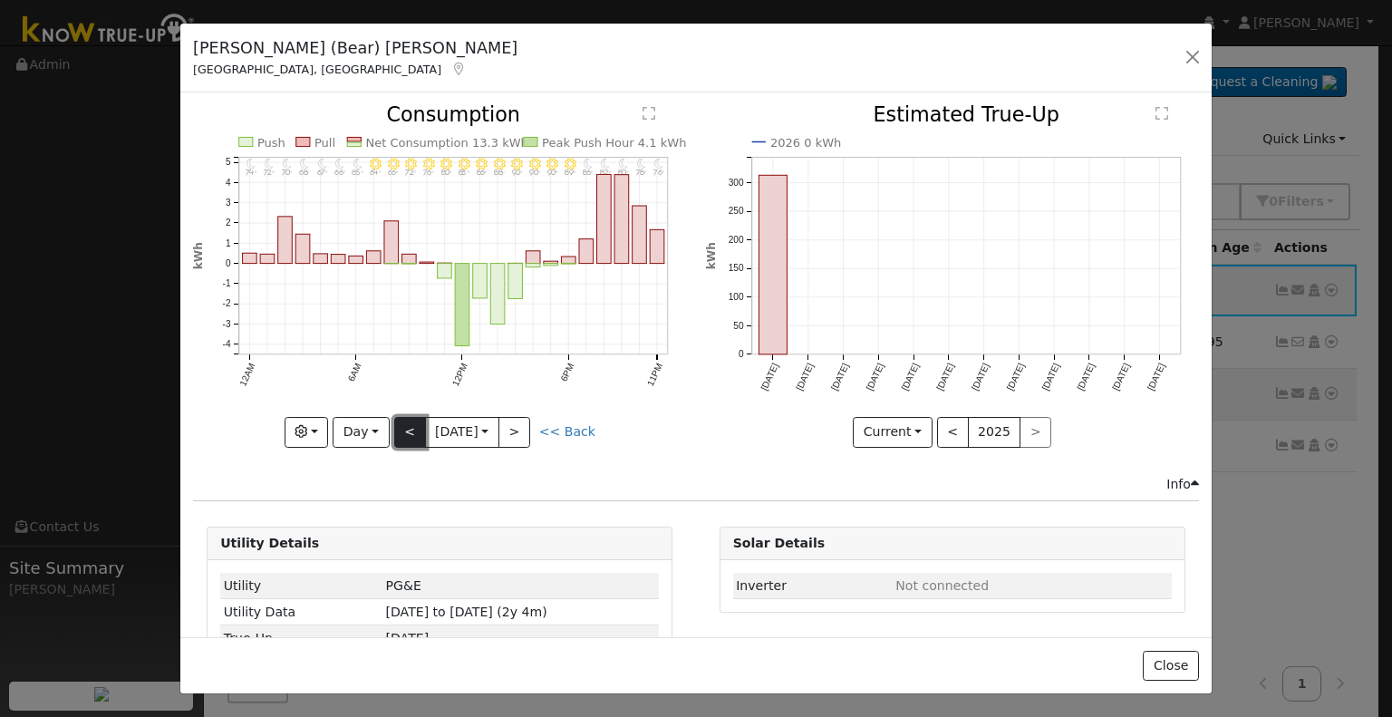
click at [402, 428] on button "<" at bounding box center [410, 432] width 32 height 31
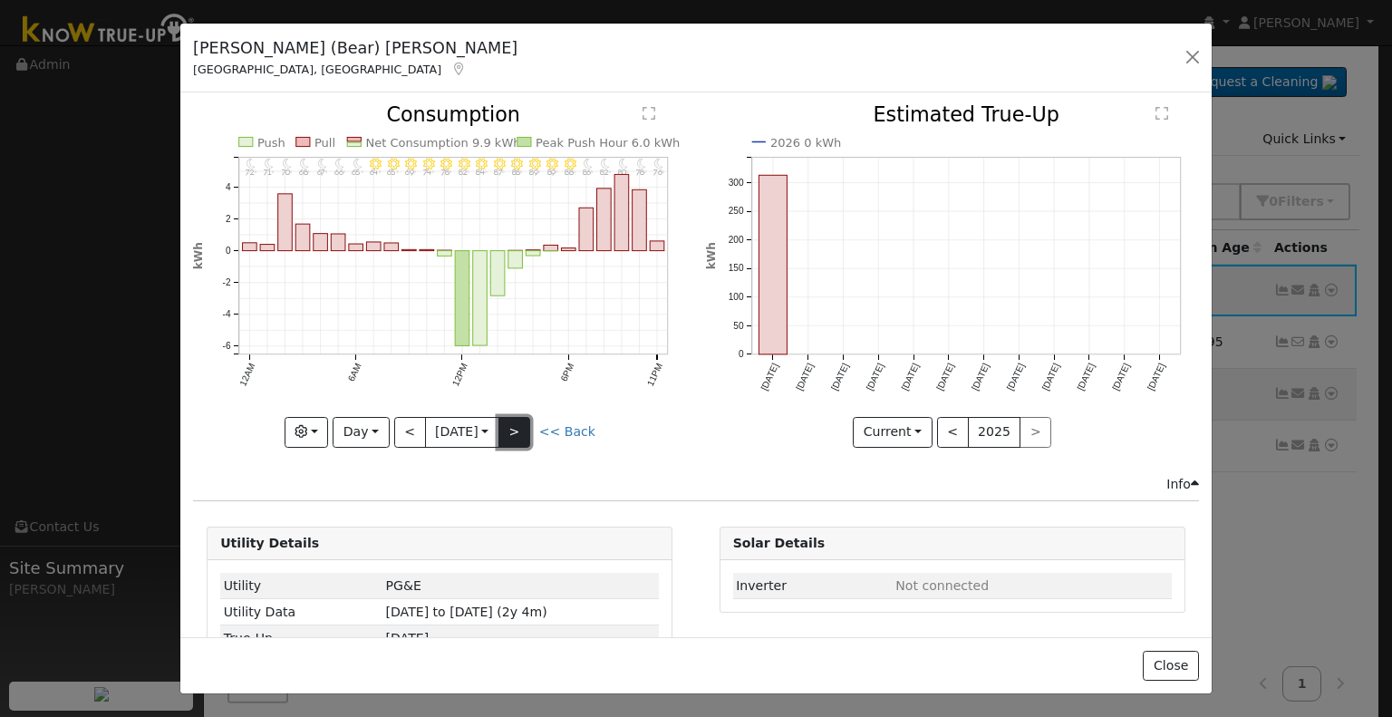
click at [520, 422] on button ">" at bounding box center [514, 432] width 32 height 31
type input "[DATE]"
